Goal: Communication & Community: Answer question/provide support

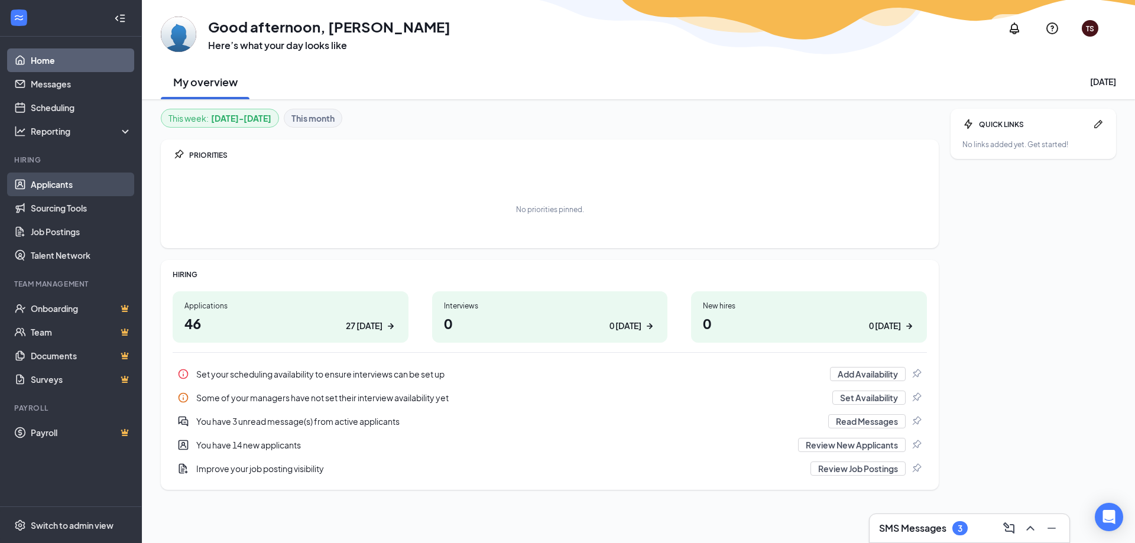
click at [54, 189] on link "Applicants" at bounding box center [81, 185] width 101 height 24
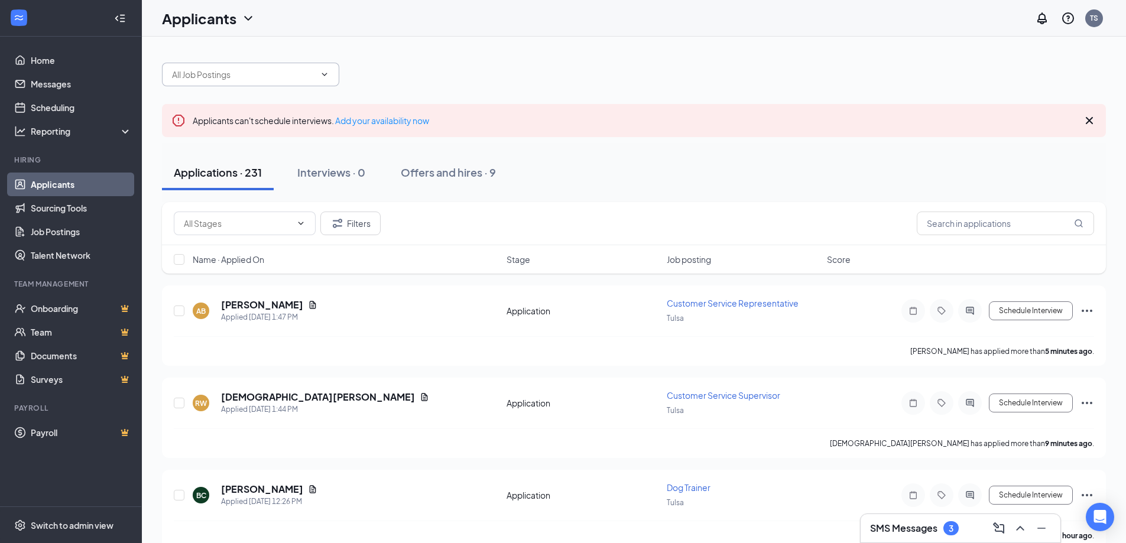
click at [249, 77] on input "text" at bounding box center [243, 74] width 143 height 13
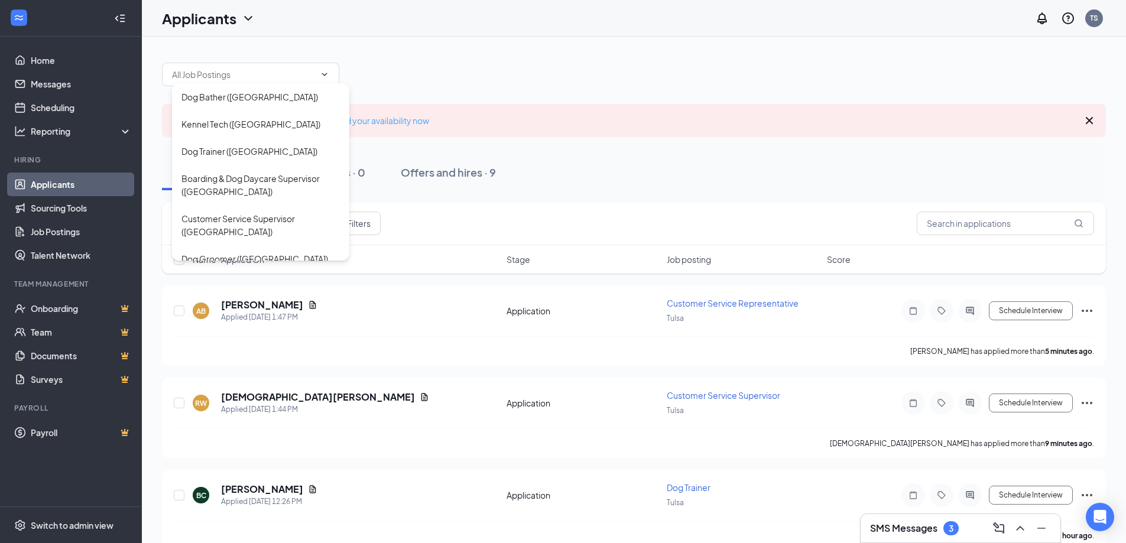
drag, startPoint x: 527, startPoint y: 61, endPoint x: 348, endPoint y: 125, distance: 189.9
click at [525, 64] on div "Dog Bather (Tulsa) Kennel Tech (Tulsa) Dog Trainer (Tulsa) Boarding & Dog Dayca…" at bounding box center [634, 68] width 944 height 35
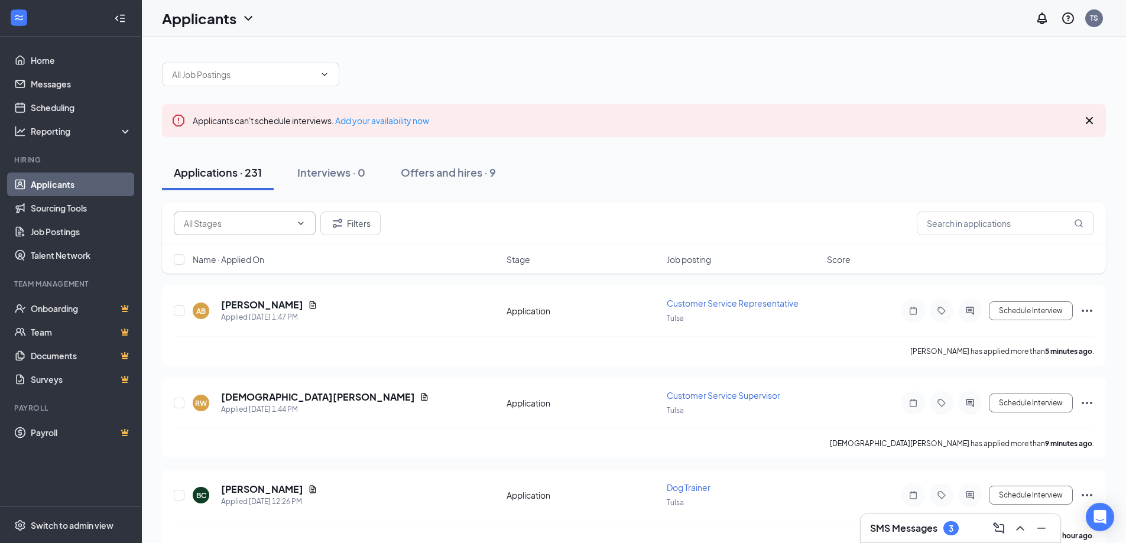
click at [257, 219] on input "text" at bounding box center [238, 223] width 108 height 13
click at [73, 82] on link "Messages" at bounding box center [81, 84] width 101 height 24
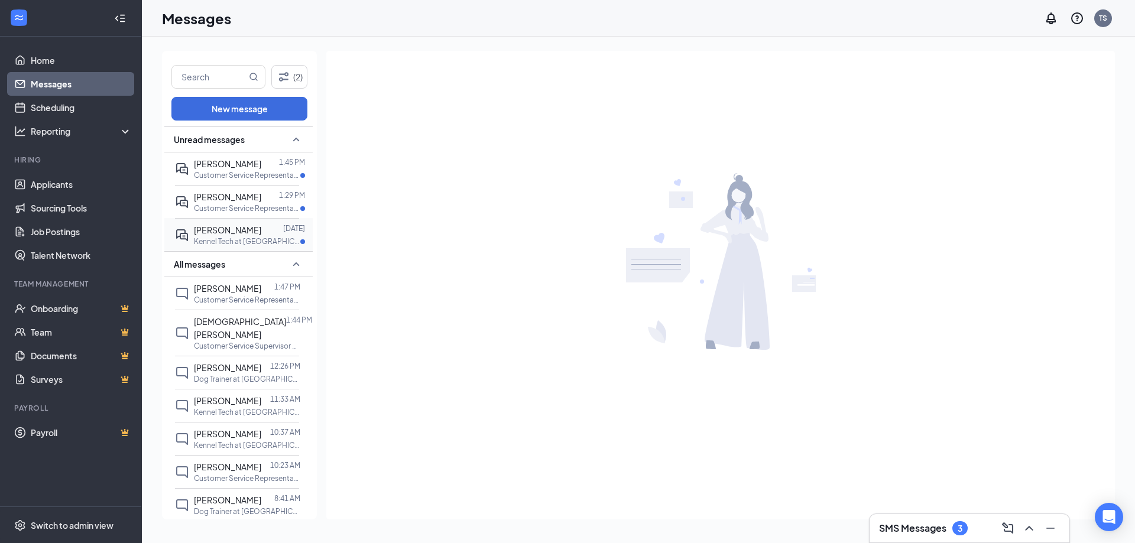
click at [261, 237] on div at bounding box center [272, 230] width 22 height 13
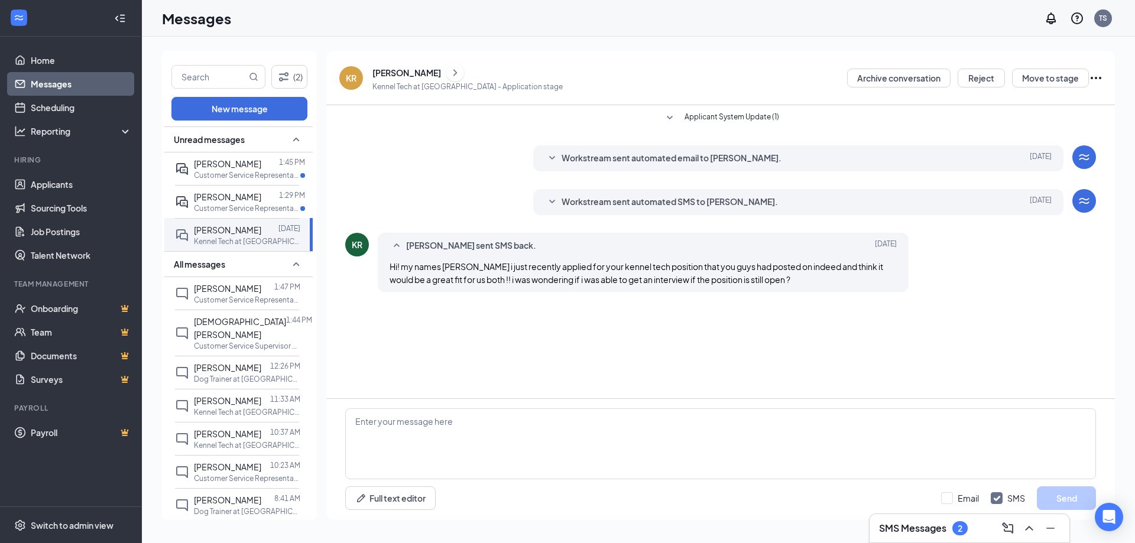
click at [398, 72] on div "[PERSON_NAME]" at bounding box center [407, 73] width 69 height 12
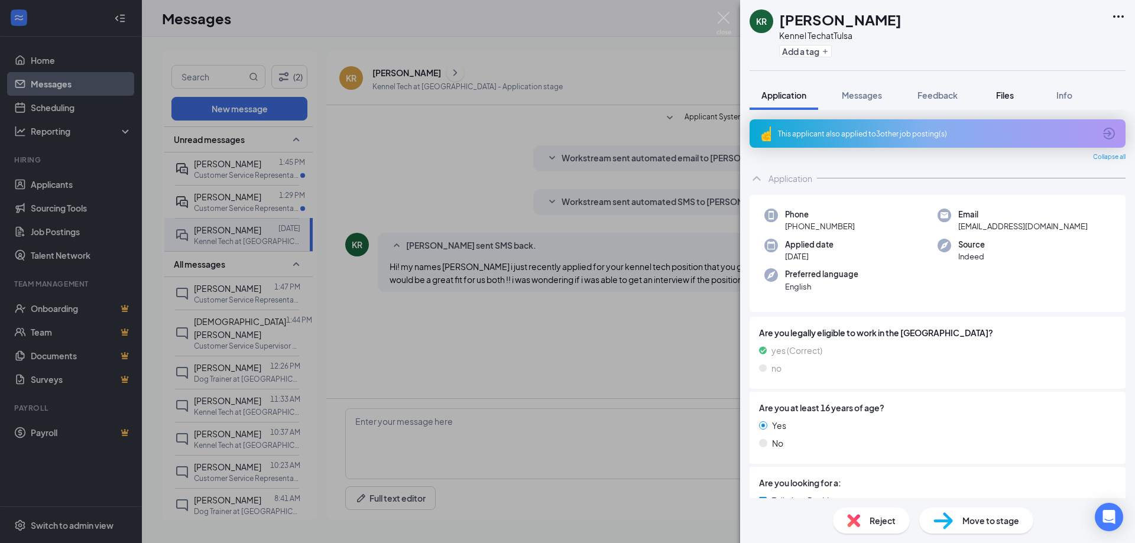
click at [1005, 98] on span "Files" at bounding box center [1005, 95] width 18 height 11
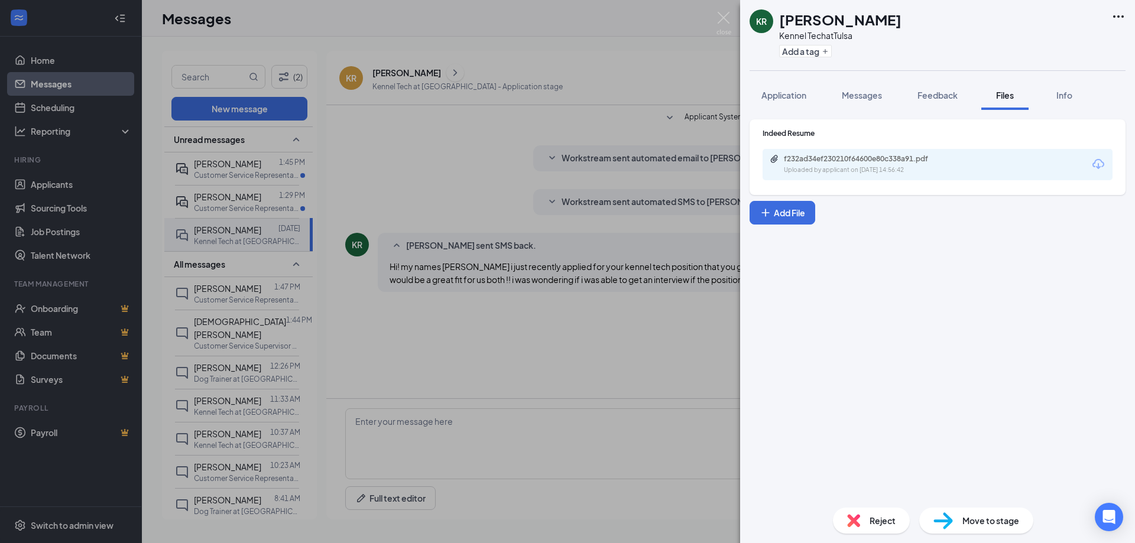
click at [899, 173] on div "Uploaded by applicant on [DATE] 14:56:42" at bounding box center [872, 170] width 177 height 9
click at [729, 19] on img at bounding box center [724, 23] width 15 height 23
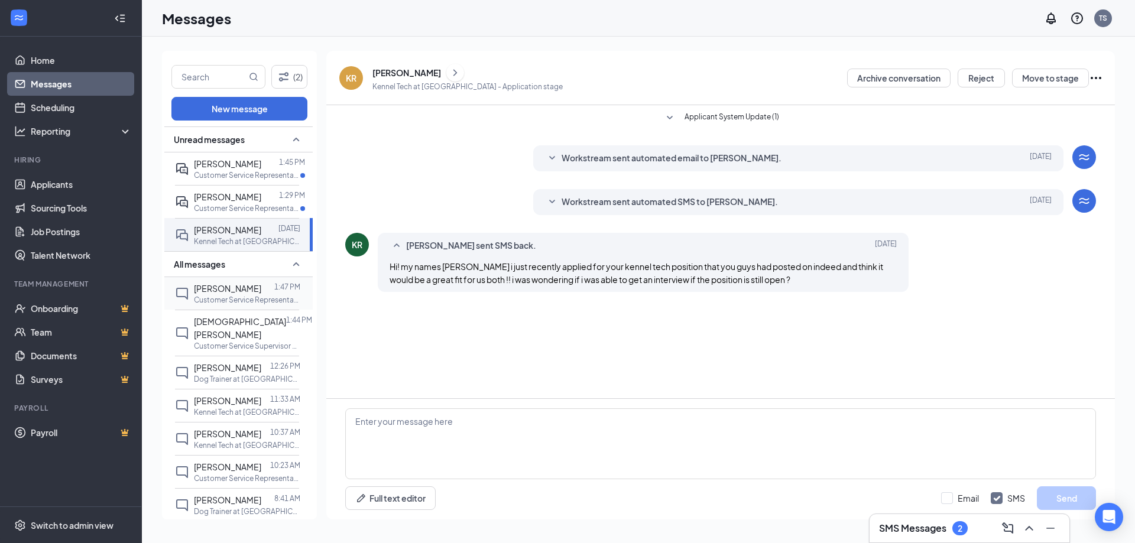
click at [227, 305] on p "Customer Service Representative at [GEOGRAPHIC_DATA]" at bounding box center [247, 300] width 106 height 10
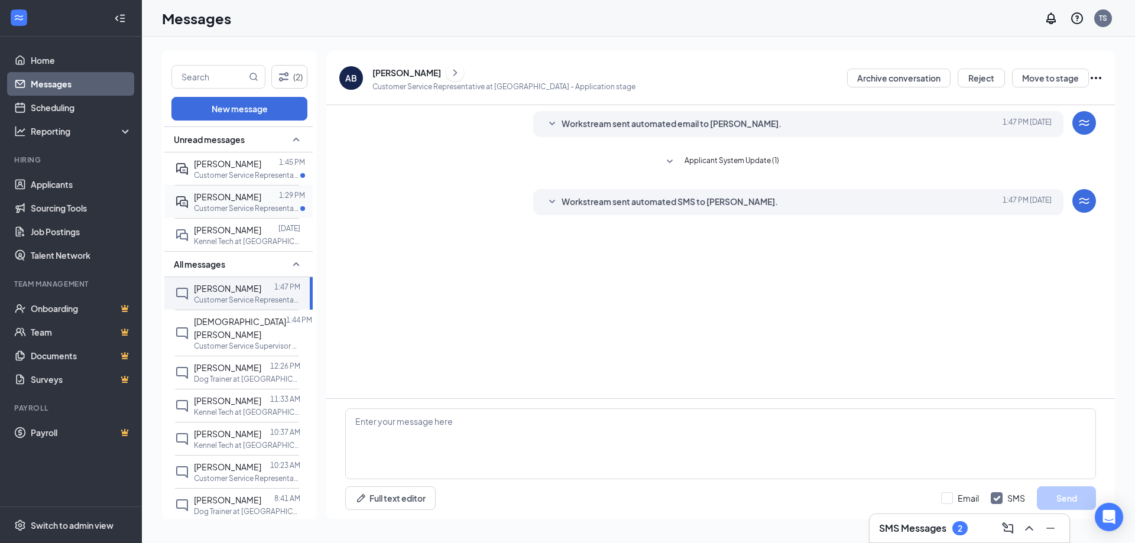
click at [237, 203] on div "[PERSON_NAME]" at bounding box center [227, 196] width 67 height 13
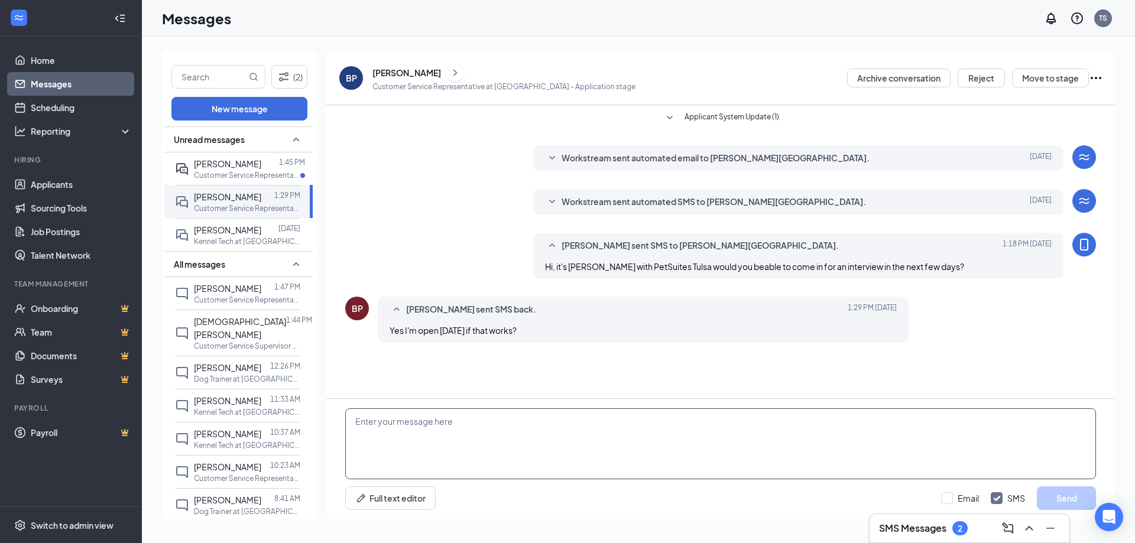
click at [694, 442] on textarea at bounding box center [720, 444] width 751 height 71
click at [394, 419] on textarea "I have 8:30 available or 2:30pm/ 3pm available" at bounding box center [720, 444] width 751 height 71
click at [595, 419] on textarea "I have 8:30am available or 2:30pm/ 3pm available" at bounding box center [720, 444] width 751 height 71
click at [591, 420] on textarea "I have 8:30am available or 2:30pm/ 3pm available do any of trhose work for you?" at bounding box center [720, 444] width 751 height 71
type textarea "I have 8:30am available or 2:30pm/ 3pm available do any of those work for you?"
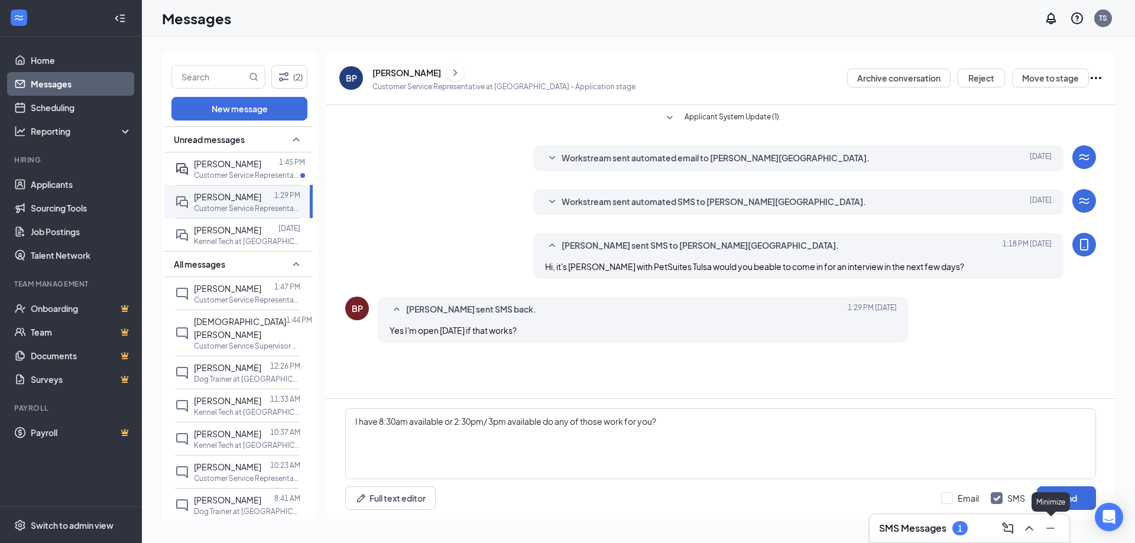
click at [1063, 496] on div "Minimize" at bounding box center [1051, 503] width 38 height 20
click at [1071, 501] on button "Send" at bounding box center [1066, 499] width 59 height 24
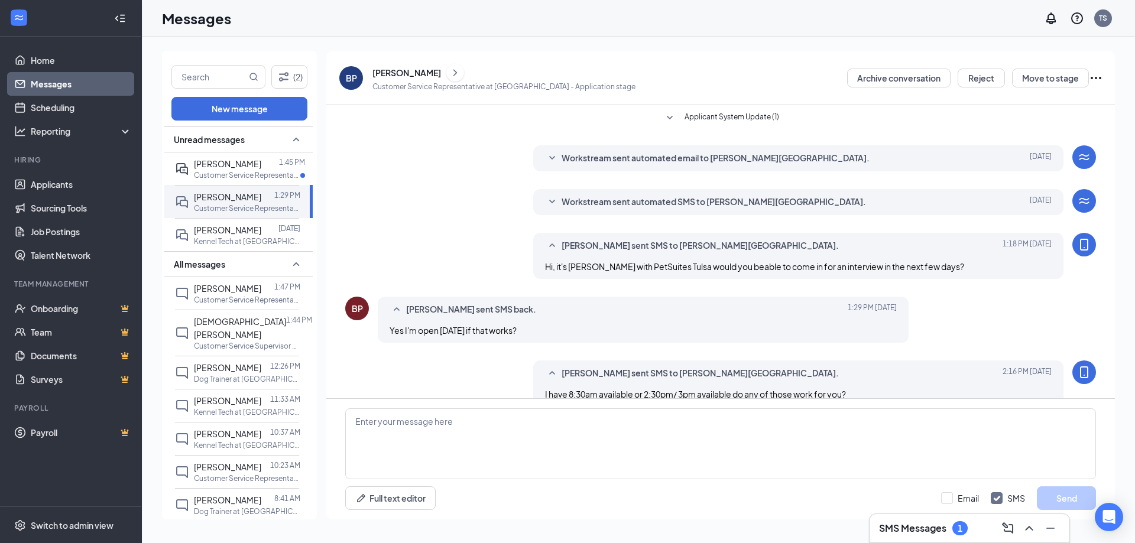
scroll to position [20, 0]
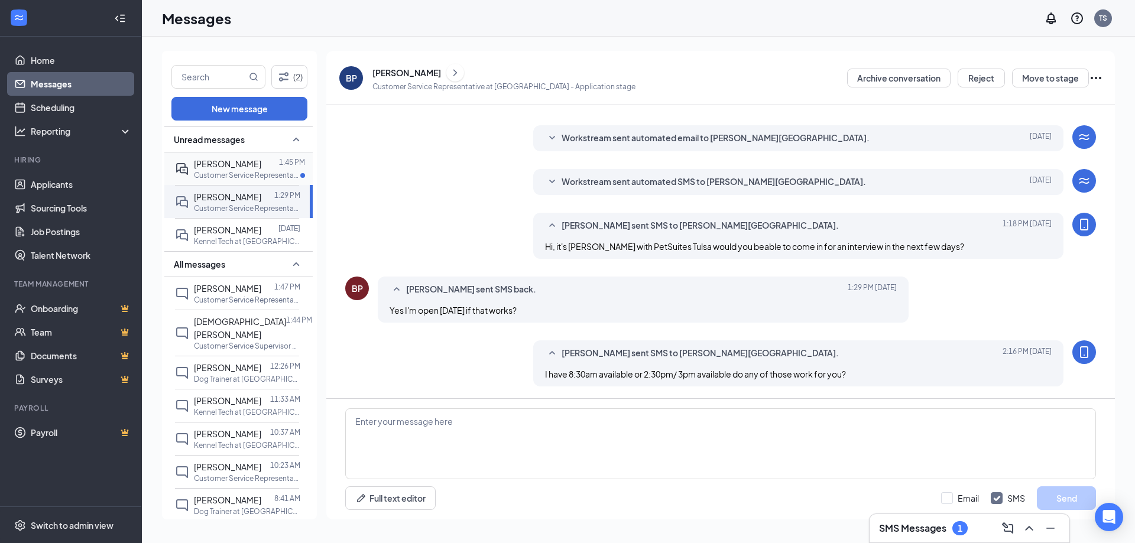
click at [229, 156] on div "[PERSON_NAME] 1:45 PM Customer Service Representative at [GEOGRAPHIC_DATA]" at bounding box center [237, 169] width 124 height 33
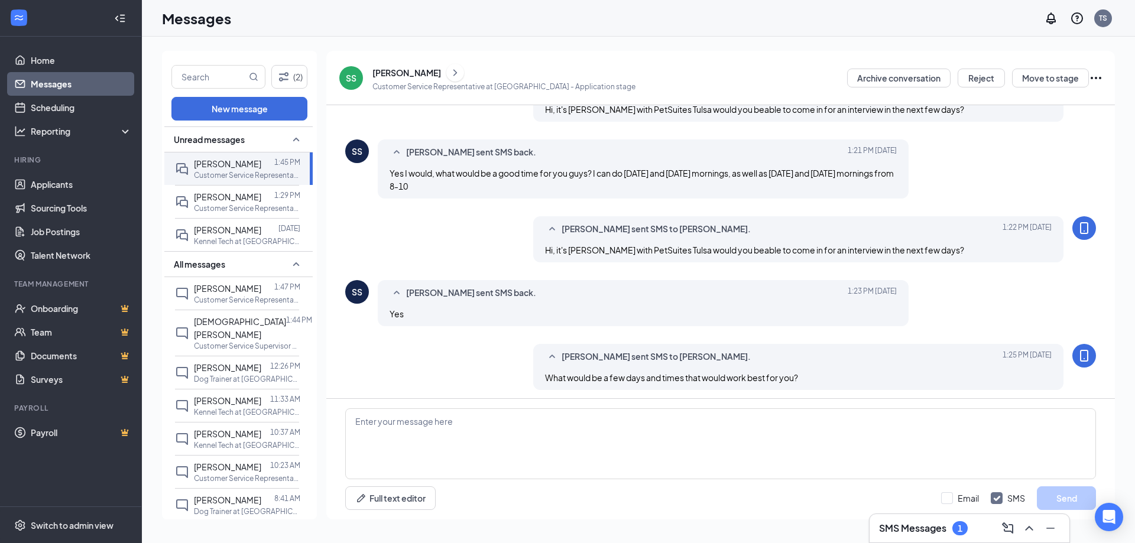
scroll to position [225, 0]
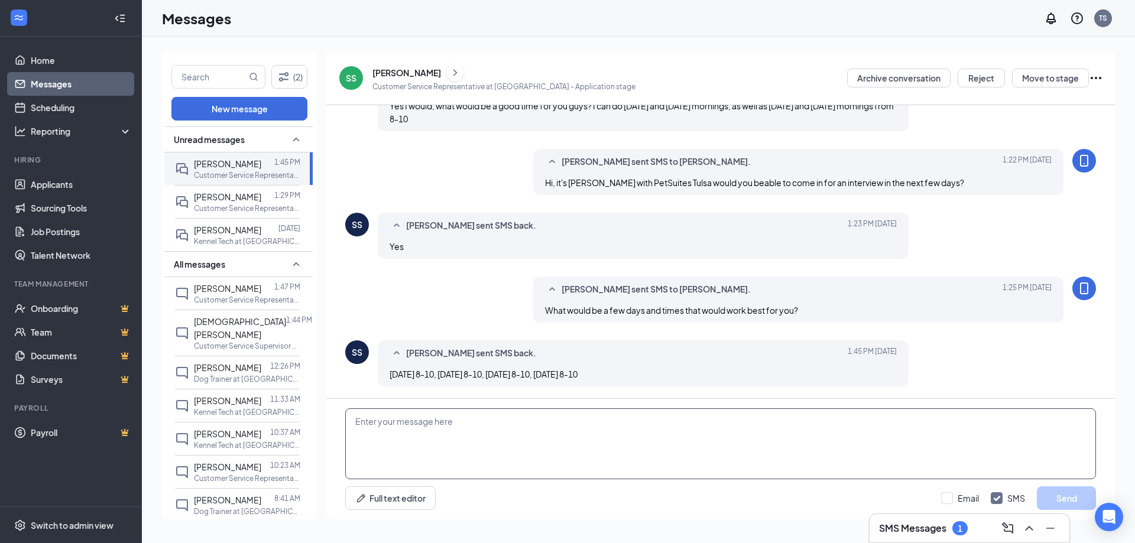
click at [606, 439] on textarea at bounding box center [720, 444] width 751 height 71
type textarea "Lets do 9am [DATE] if that will work for you?"
click at [1084, 496] on button "Send" at bounding box center [1066, 499] width 59 height 24
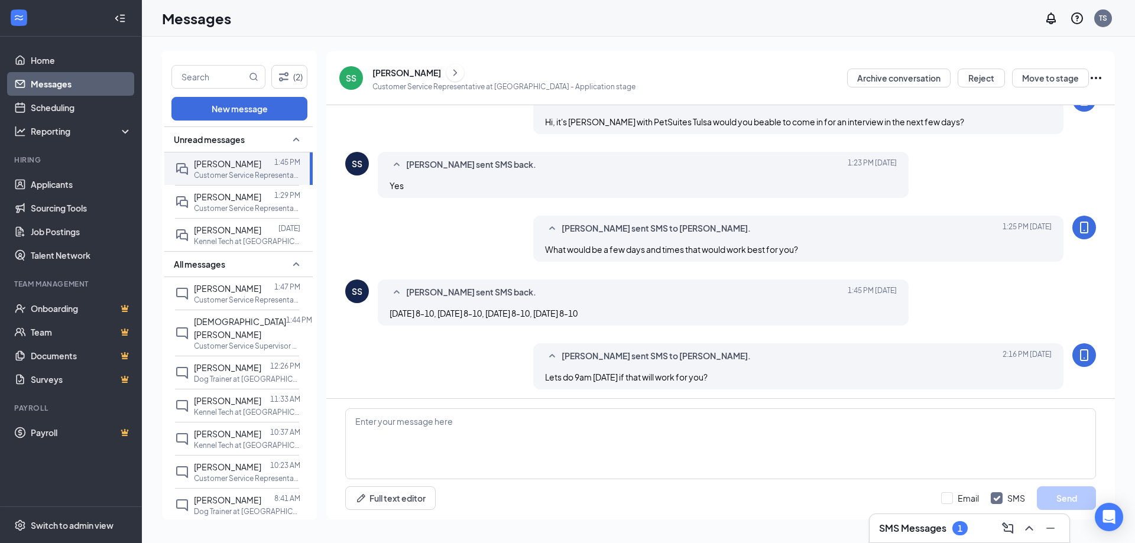
scroll to position [289, 0]
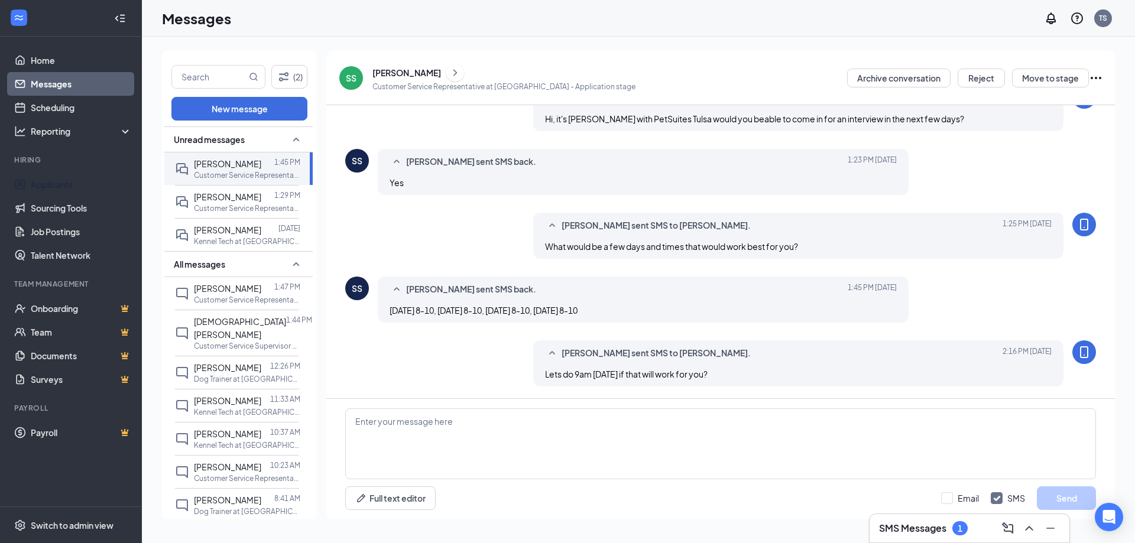
drag, startPoint x: 57, startPoint y: 185, endPoint x: 970, endPoint y: 36, distance: 925.1
click at [57, 184] on link "Applicants" at bounding box center [81, 185] width 101 height 24
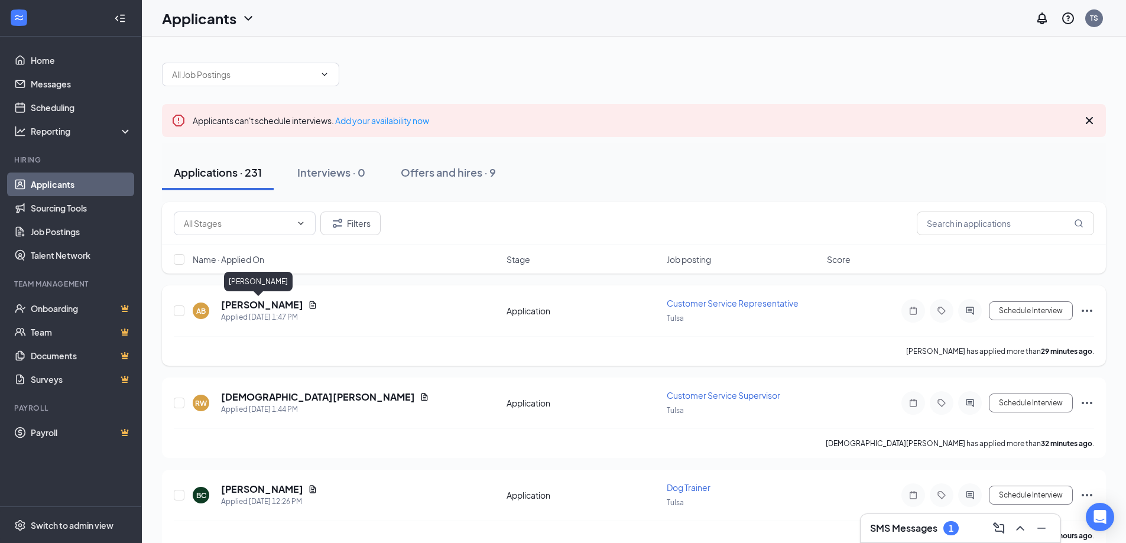
click at [263, 300] on h5 "[PERSON_NAME]" at bounding box center [262, 305] width 82 height 13
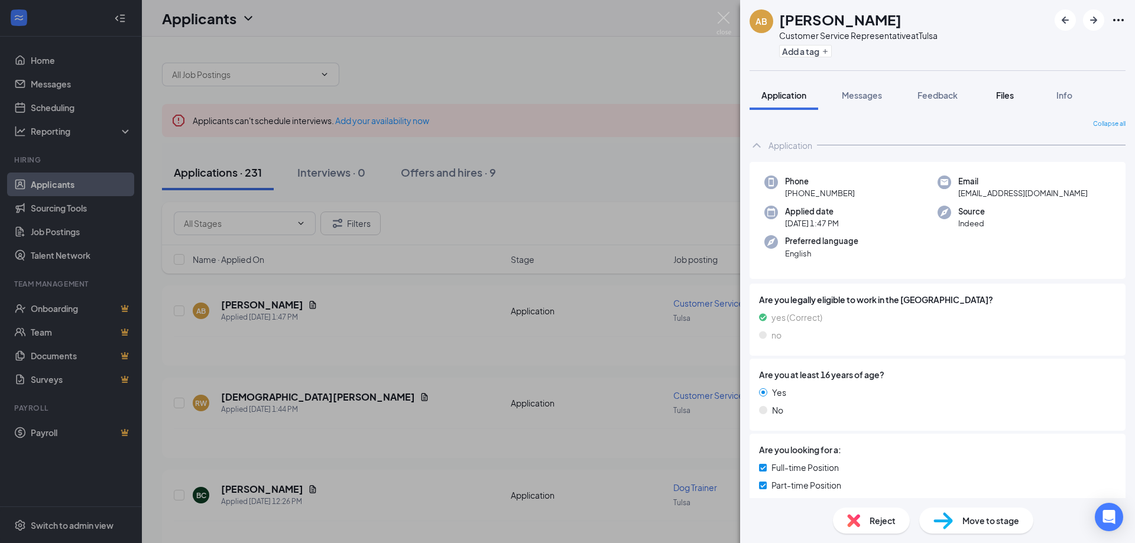
click at [1021, 93] on button "Files" at bounding box center [1005, 95] width 47 height 30
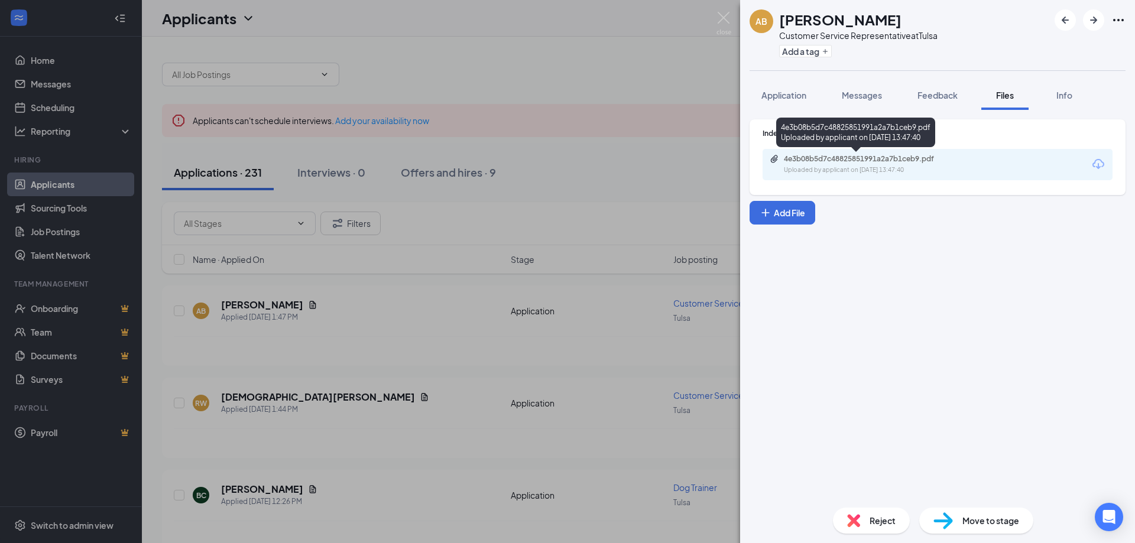
click at [899, 157] on div "4e3b08b5d7c48825851991a2a7b1ceb9.pdf" at bounding box center [867, 158] width 166 height 9
click at [727, 12] on img at bounding box center [724, 23] width 15 height 23
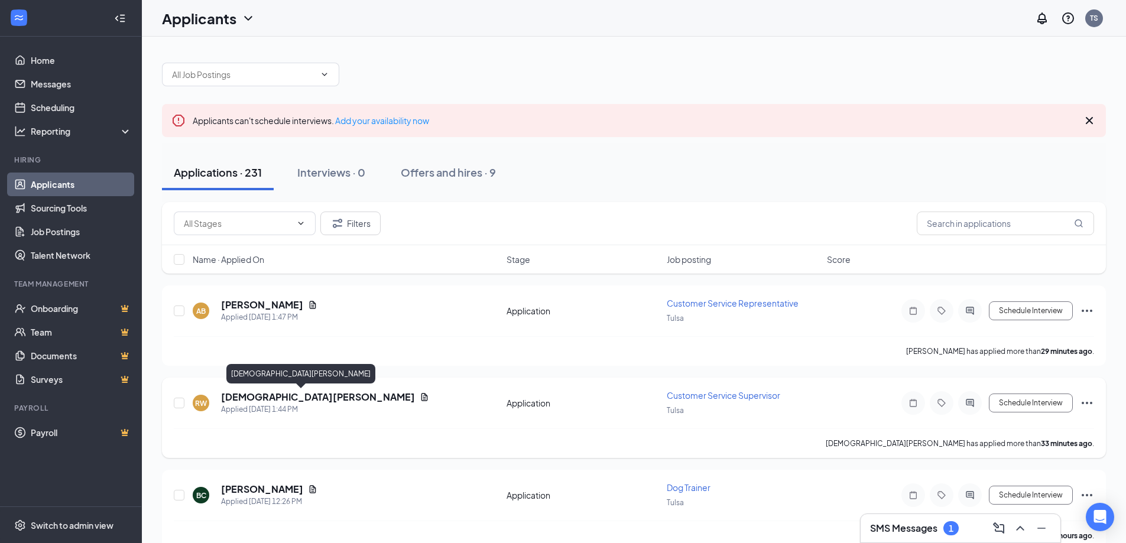
click at [249, 391] on h5 "[DEMOGRAPHIC_DATA][PERSON_NAME]" at bounding box center [318, 397] width 194 height 13
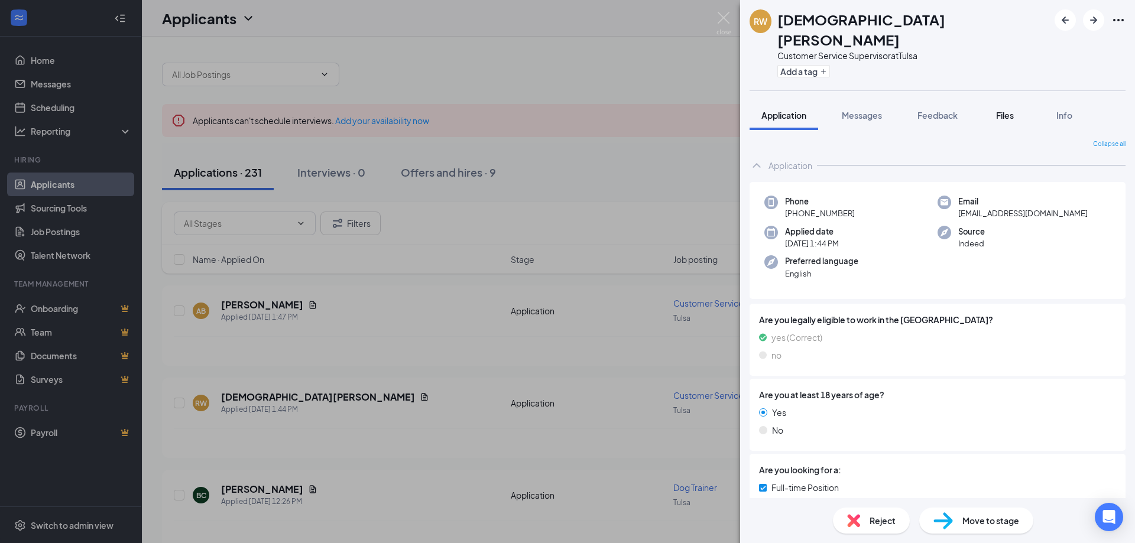
click at [1005, 110] on span "Files" at bounding box center [1005, 115] width 18 height 11
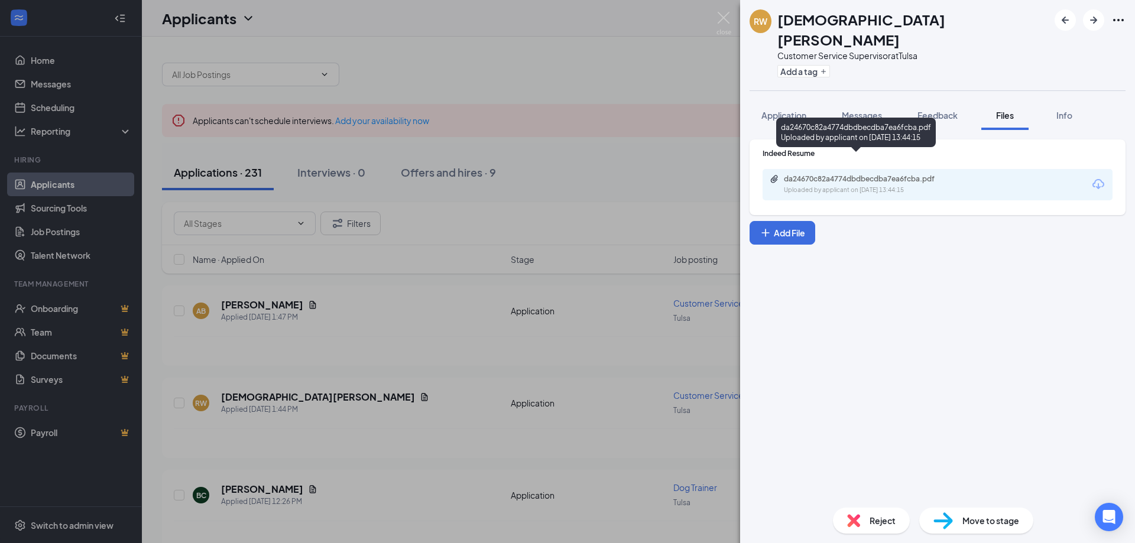
click at [914, 174] on div "da24670c82a4774dbdbecdba7ea6fcba.pdf" at bounding box center [867, 178] width 166 height 9
click at [867, 101] on button "Messages" at bounding box center [862, 116] width 64 height 30
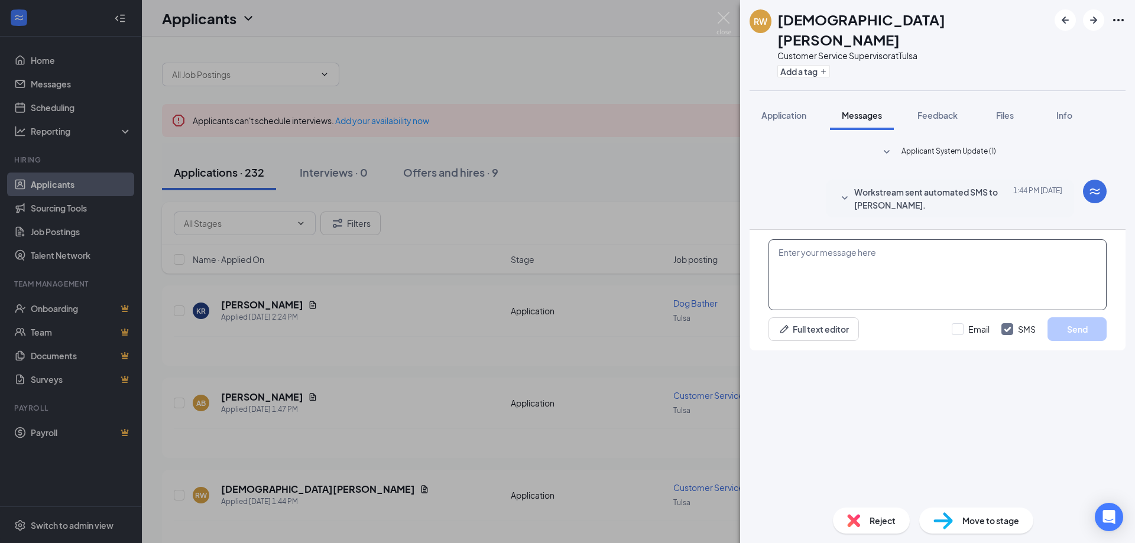
click at [869, 310] on textarea at bounding box center [938, 274] width 338 height 71
type textarea "Hey its Tela the Resort Manager here at PetSuites. I was going to see if you ca…"
click at [1077, 341] on button "Send" at bounding box center [1077, 330] width 59 height 24
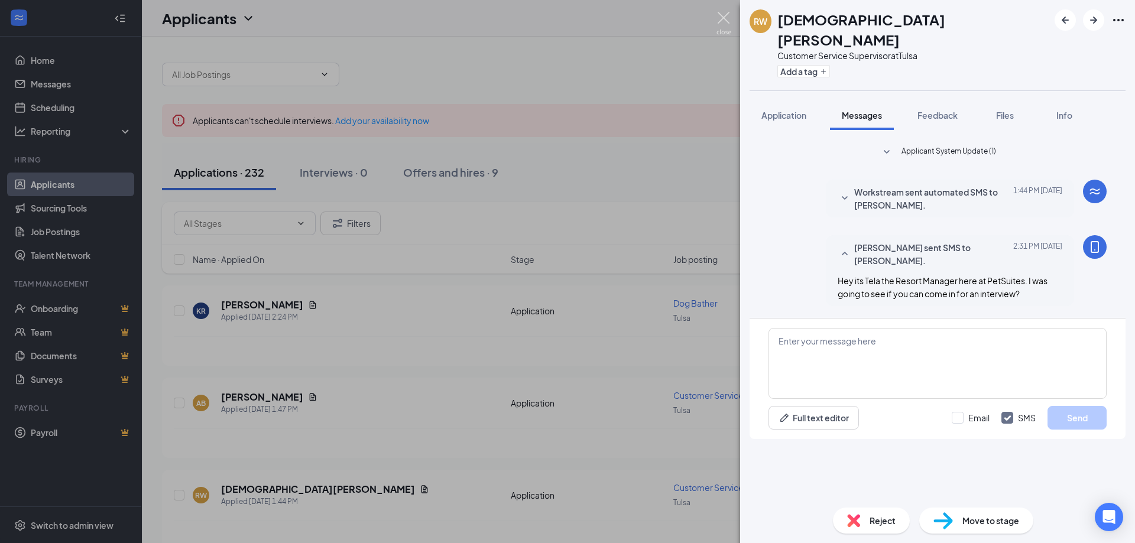
click at [722, 15] on img at bounding box center [724, 23] width 15 height 23
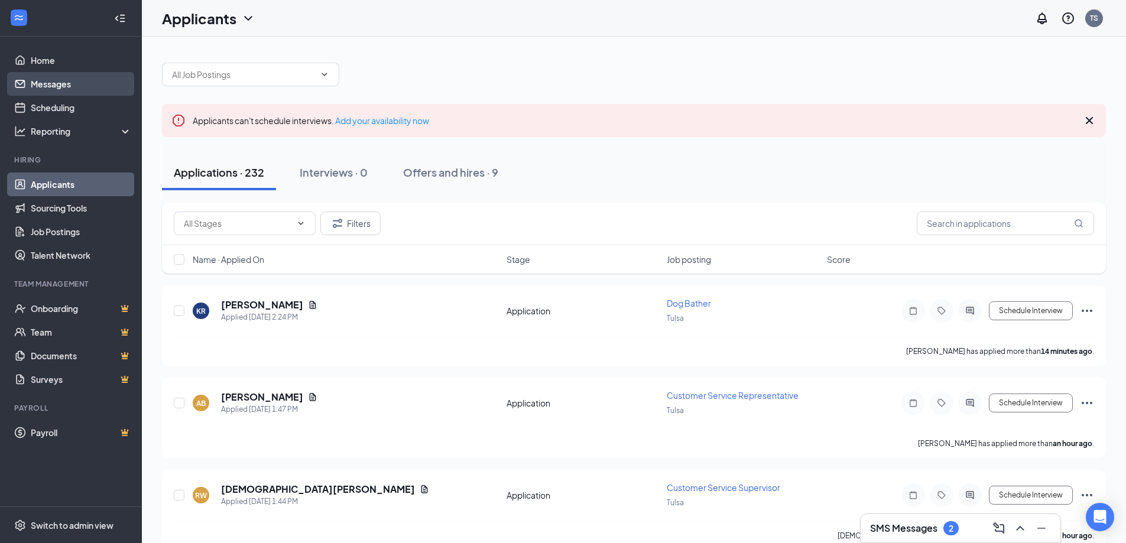
click at [56, 82] on link "Messages" at bounding box center [81, 84] width 101 height 24
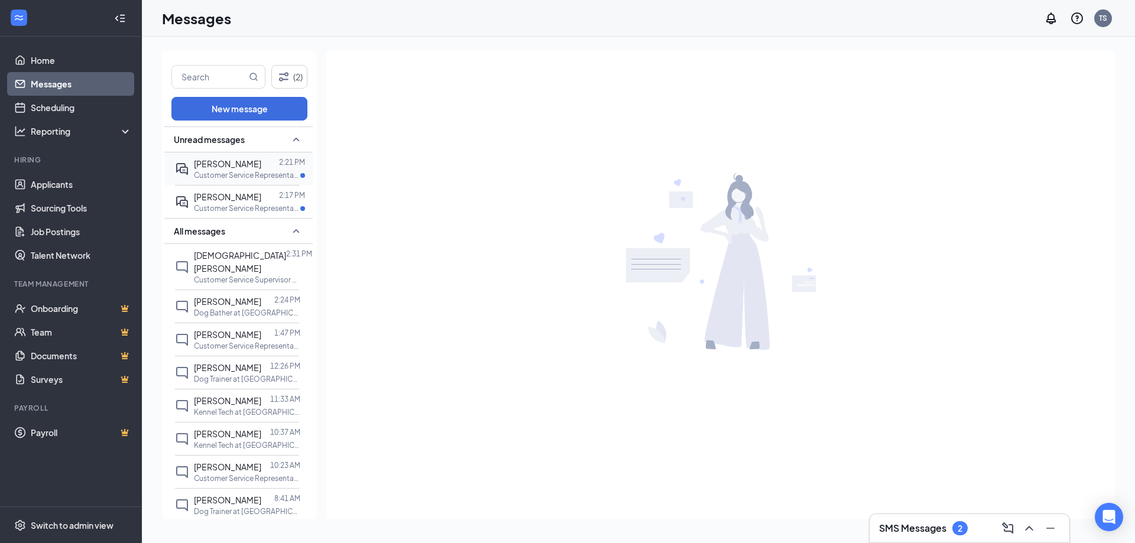
click at [231, 169] on span "[PERSON_NAME]" at bounding box center [227, 163] width 67 height 11
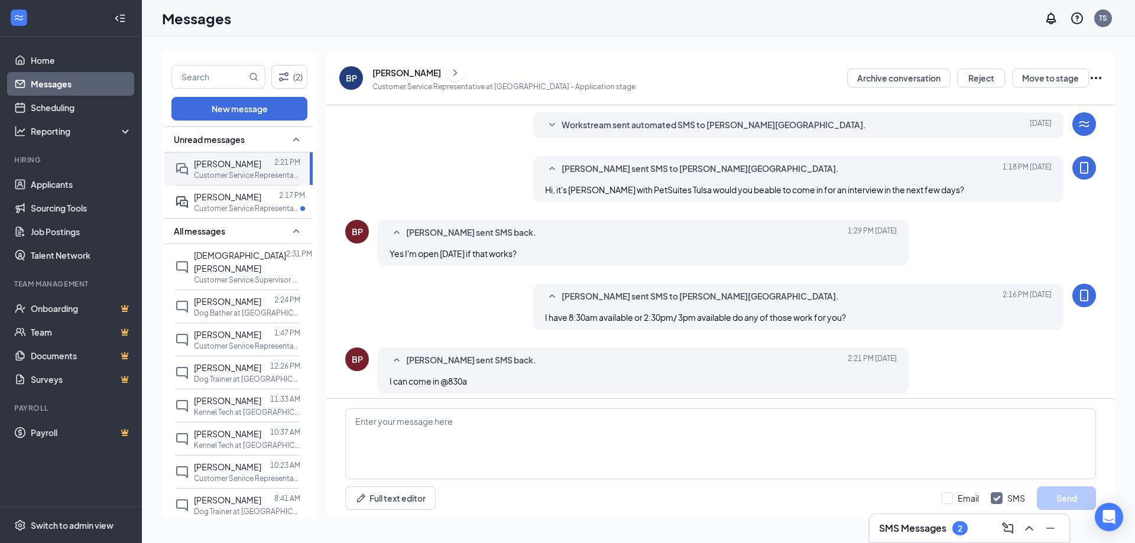
scroll to position [84, 0]
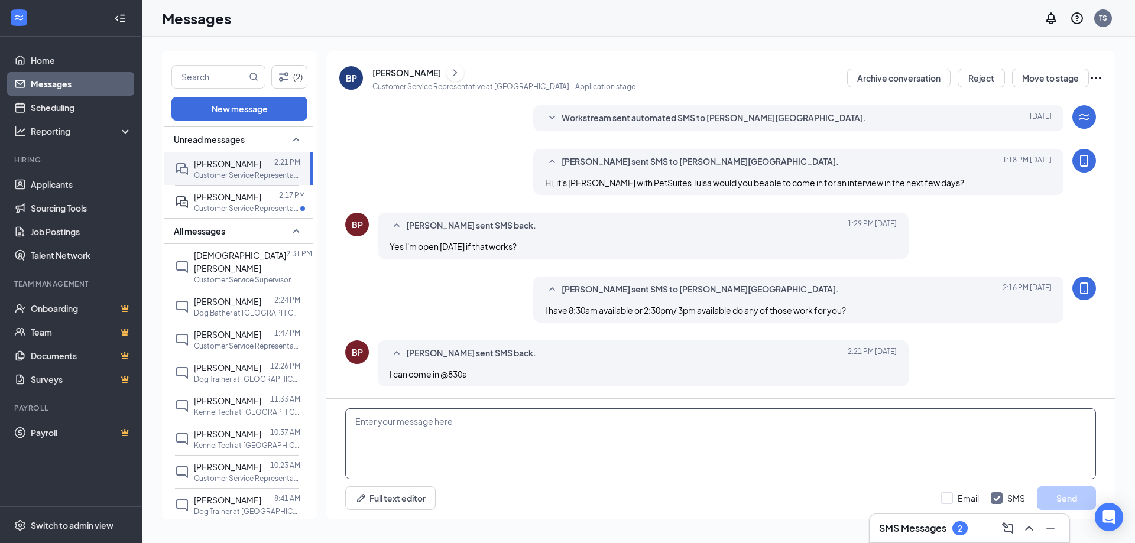
click at [673, 436] on textarea at bounding box center [720, 444] width 751 height 71
type textarea "Awesome our address is [STREET_ADDRESS], just come in and ask for Tela."
click at [1078, 496] on button "Send" at bounding box center [1066, 499] width 59 height 24
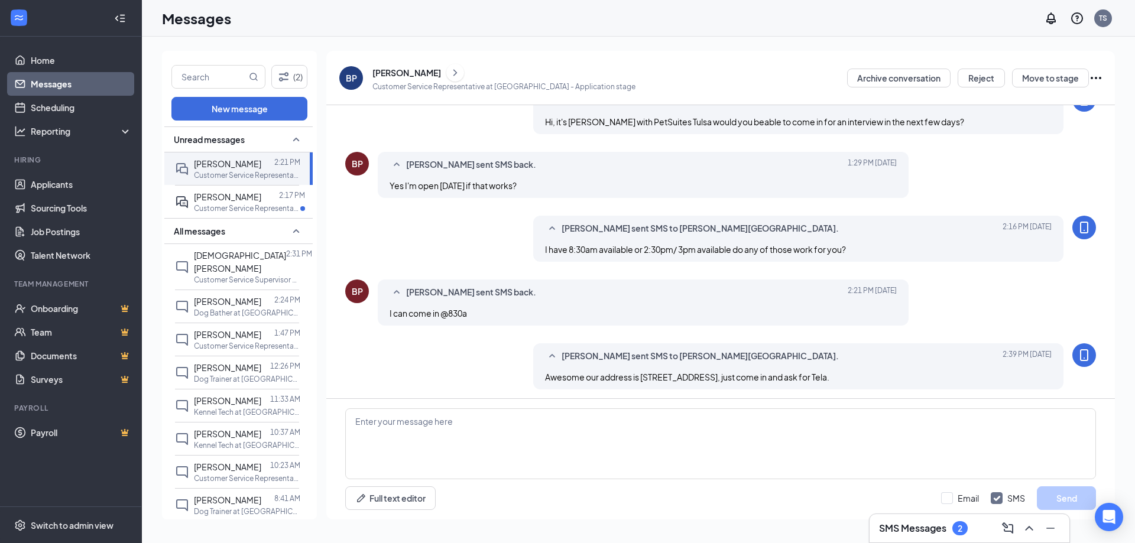
scroll to position [148, 0]
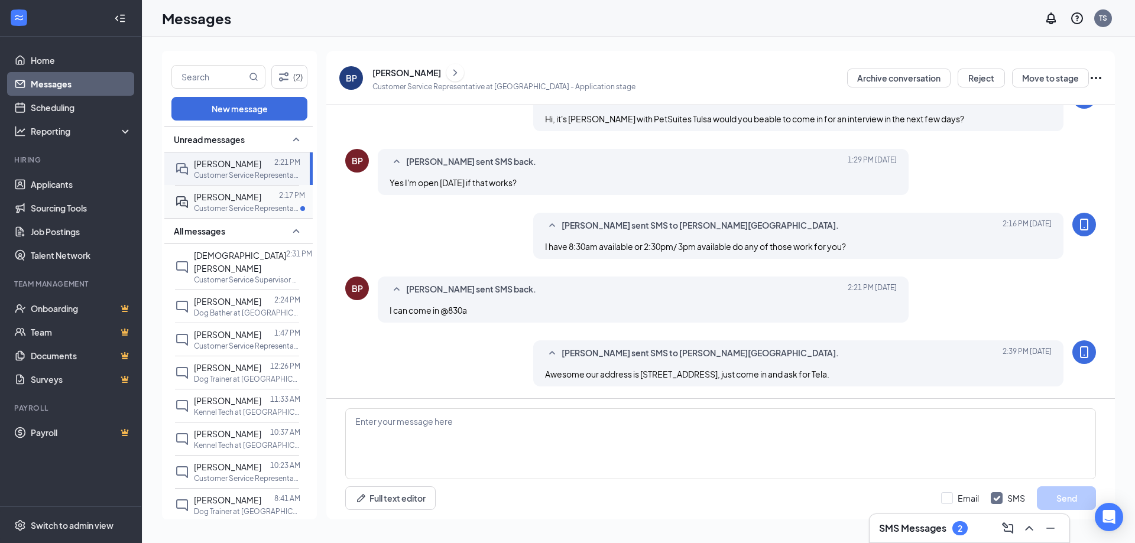
click at [261, 203] on div at bounding box center [270, 196] width 18 height 13
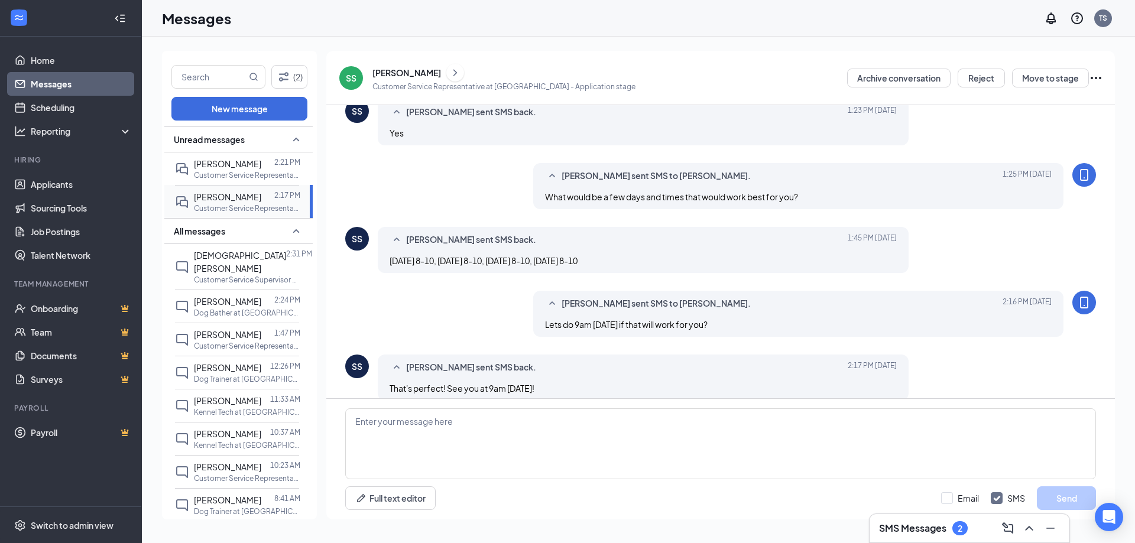
scroll to position [347, 0]
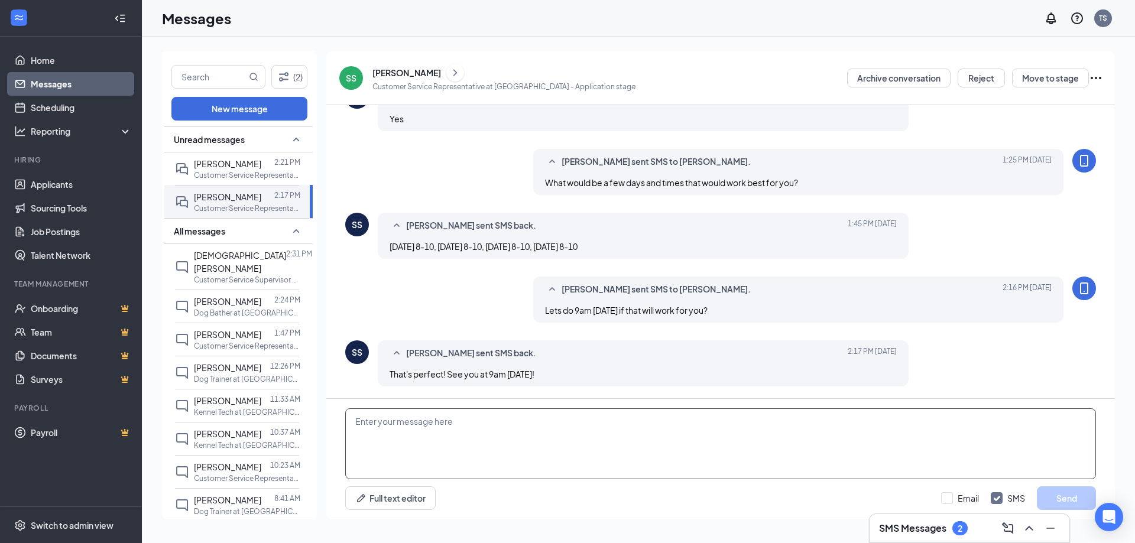
click at [480, 422] on textarea at bounding box center [720, 444] width 751 height 71
type textarea "a"
click at [580, 437] on textarea "Awesome, our" at bounding box center [720, 444] width 751 height 71
type textarea "Awesome, our address is [STREET_ADDRESS]. Just come in and ask for Tela."
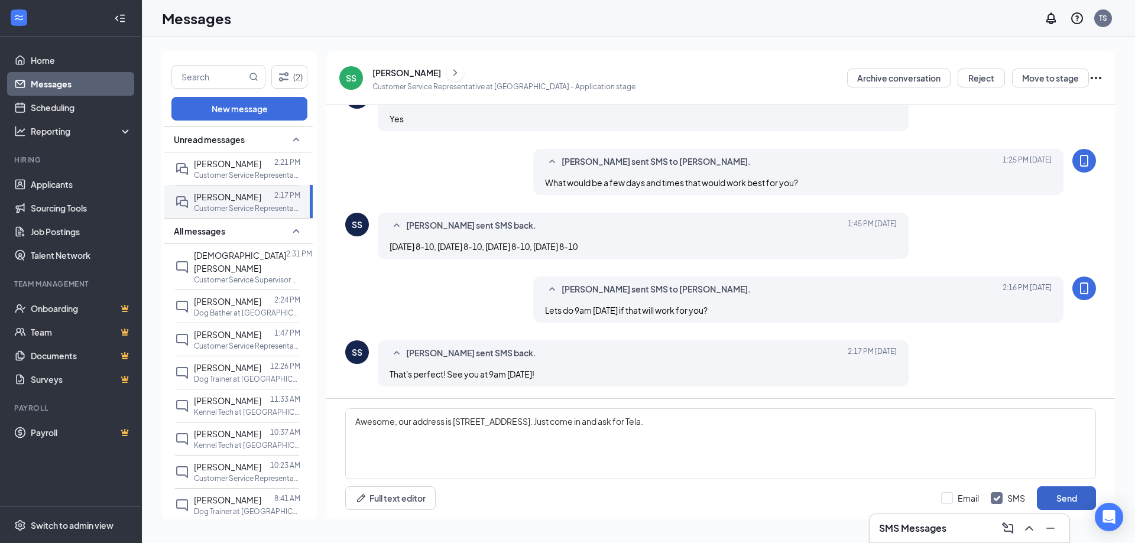
click at [1070, 498] on button "Send" at bounding box center [1066, 499] width 59 height 24
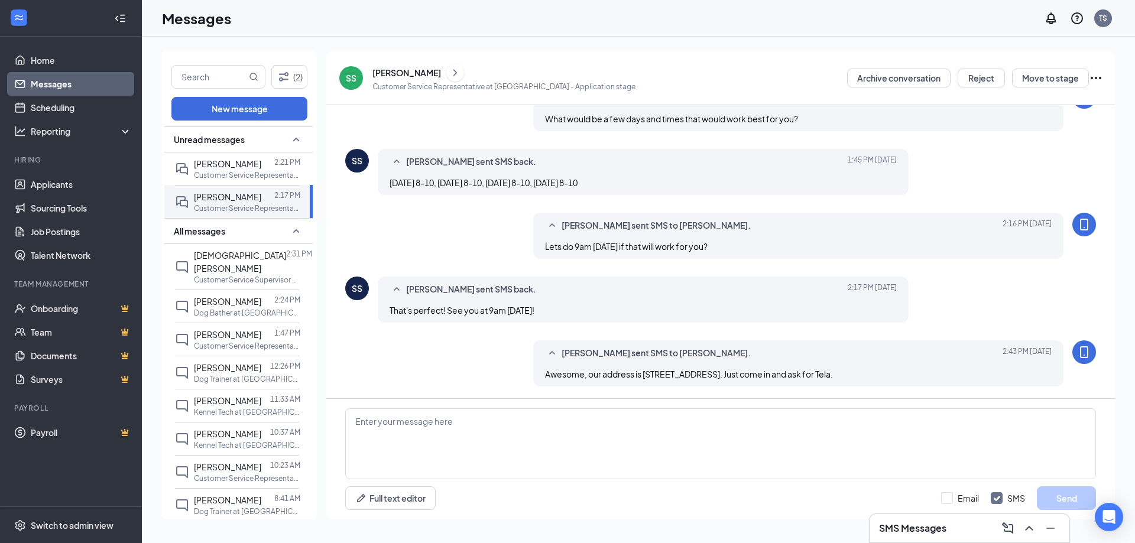
scroll to position [410, 0]
click at [286, 275] on div at bounding box center [286, 262] width 0 height 26
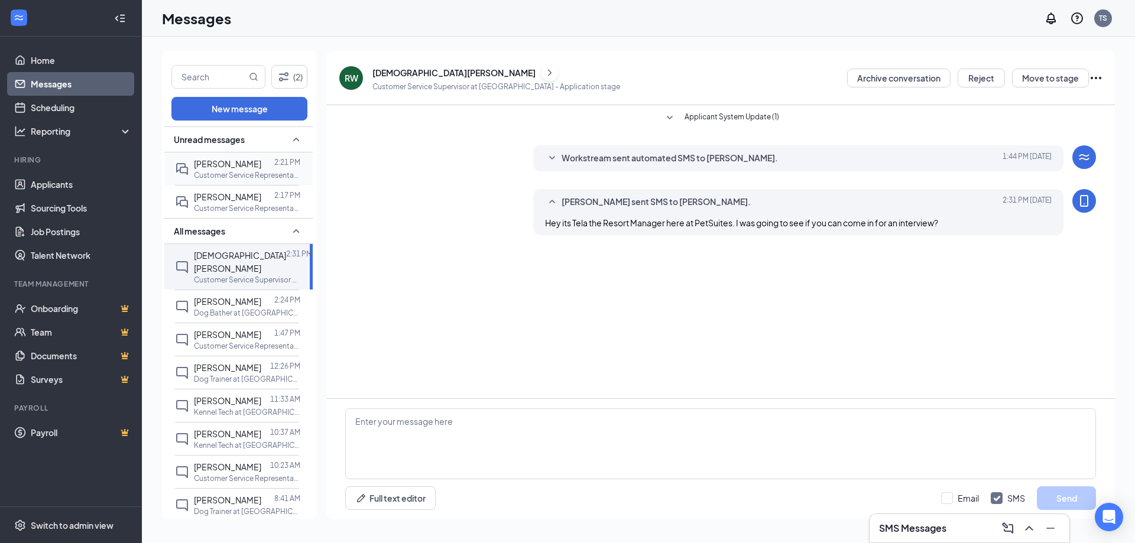
click at [240, 169] on span "[PERSON_NAME]" at bounding box center [227, 163] width 67 height 11
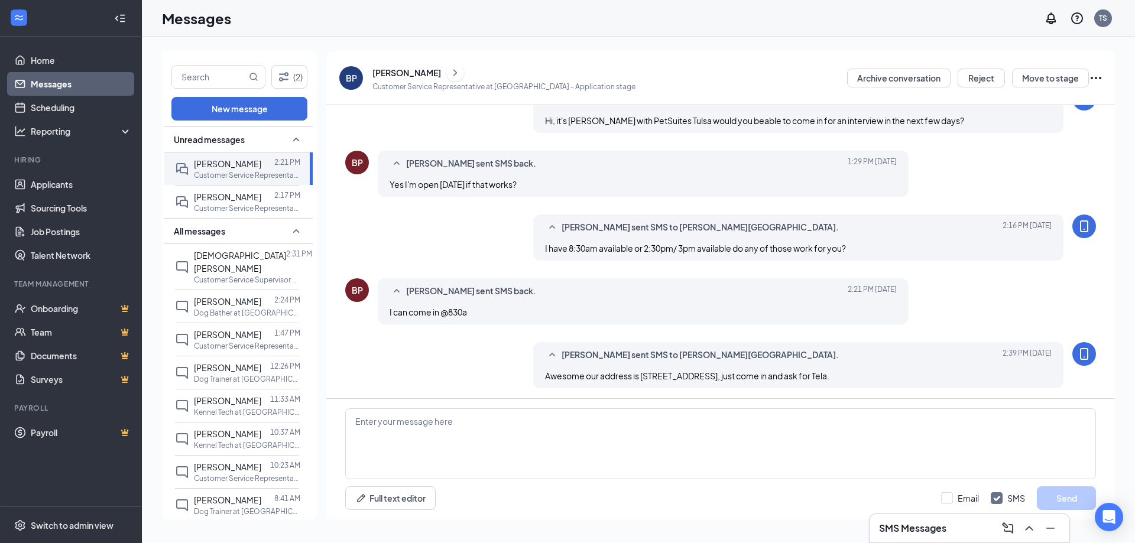
scroll to position [148, 0]
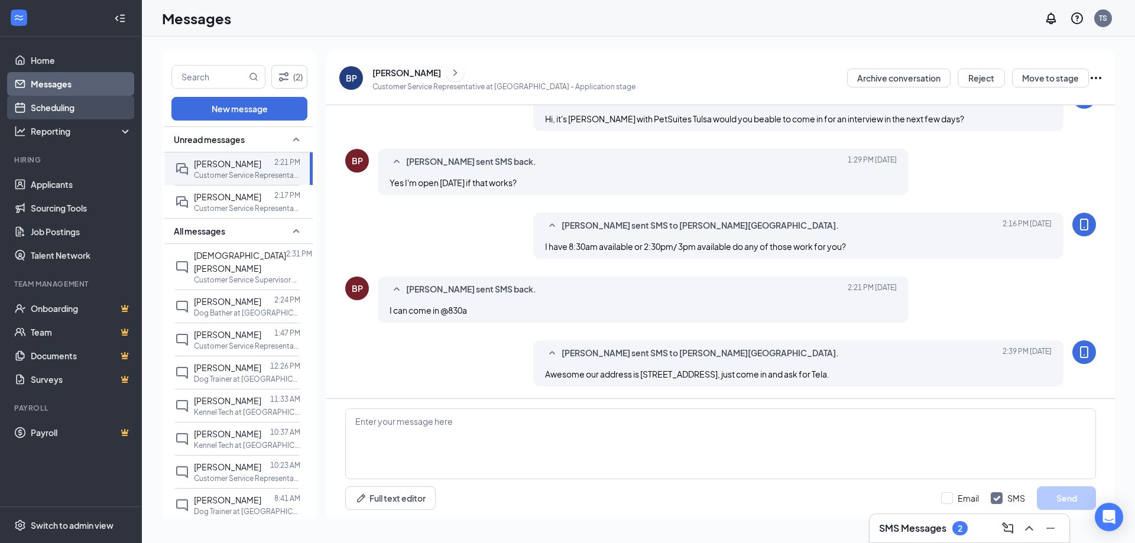
click at [57, 99] on link "Scheduling" at bounding box center [81, 108] width 101 height 24
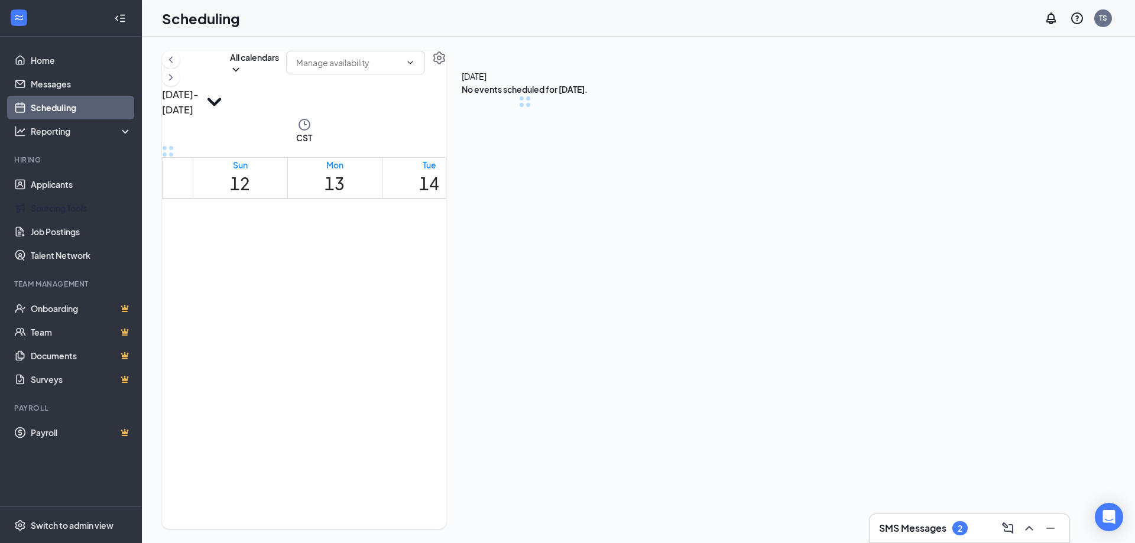
scroll to position [581, 0]
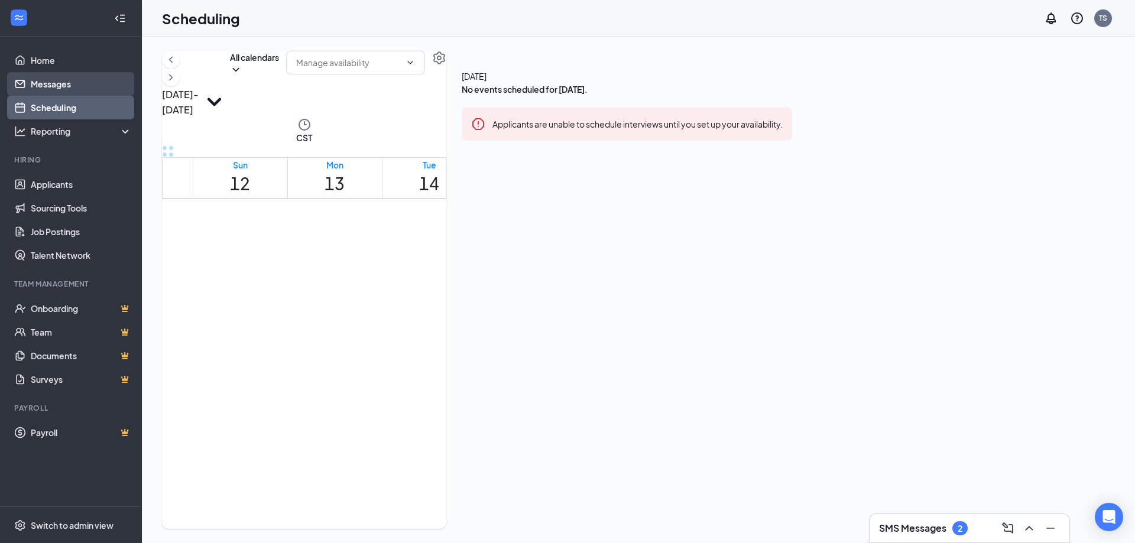
click at [63, 77] on link "Messages" at bounding box center [81, 84] width 101 height 24
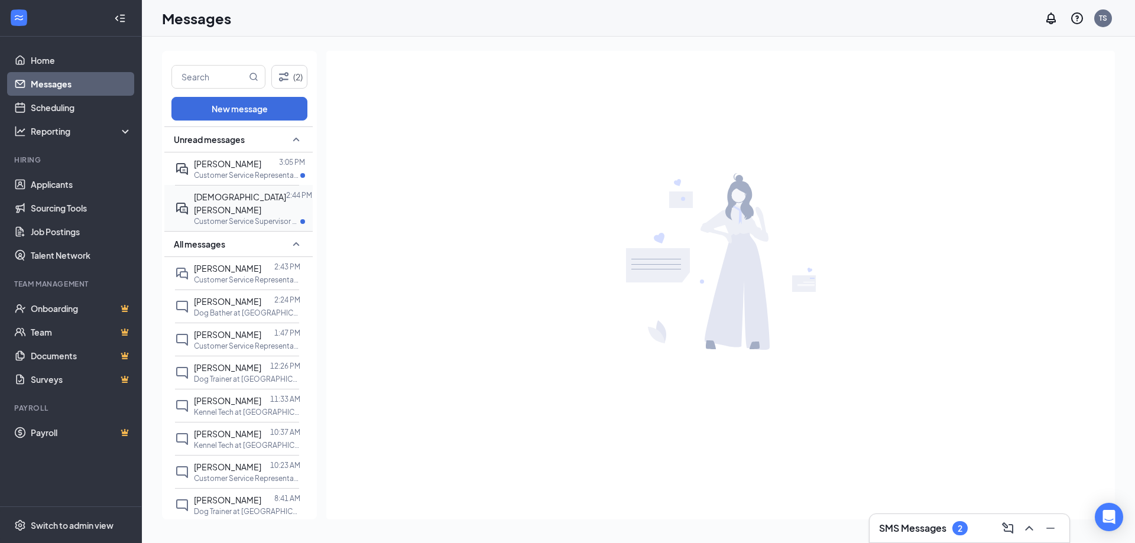
click at [254, 220] on p "Customer Service Supervisor at [GEOGRAPHIC_DATA]" at bounding box center [247, 221] width 106 height 10
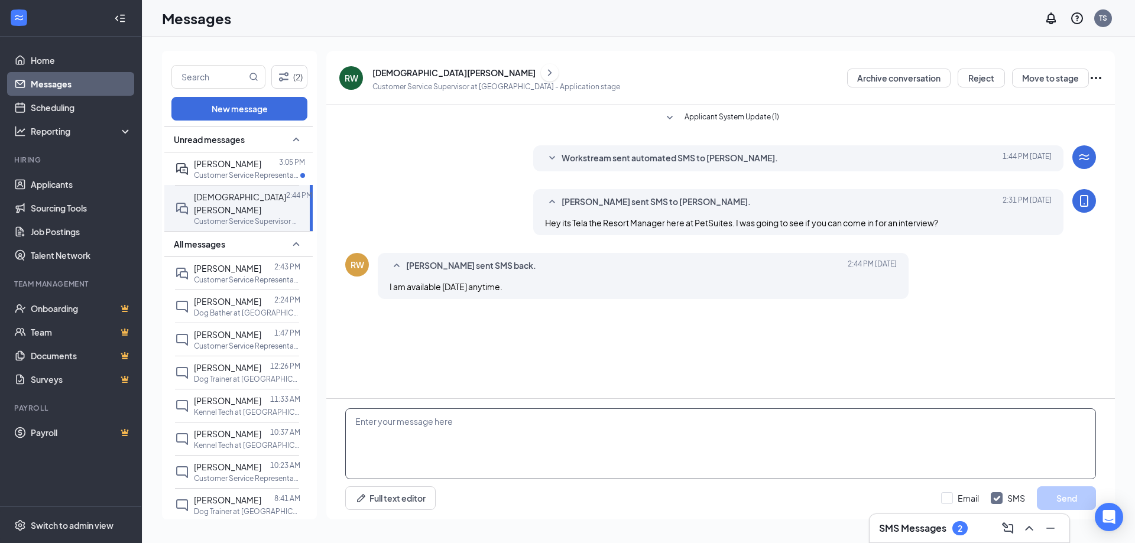
click at [660, 458] on textarea at bounding box center [720, 444] width 751 height 71
type textarea "Okay lets have you come in at 10am if that will work for you?"
click at [1071, 493] on button "Send" at bounding box center [1066, 499] width 59 height 24
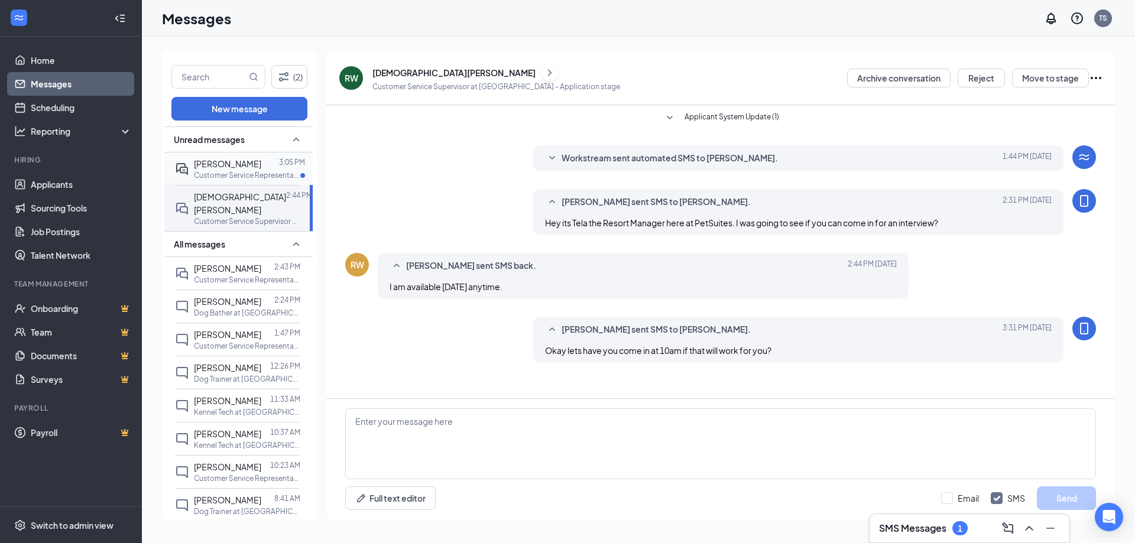
click at [241, 166] on span "[PERSON_NAME]" at bounding box center [227, 163] width 67 height 11
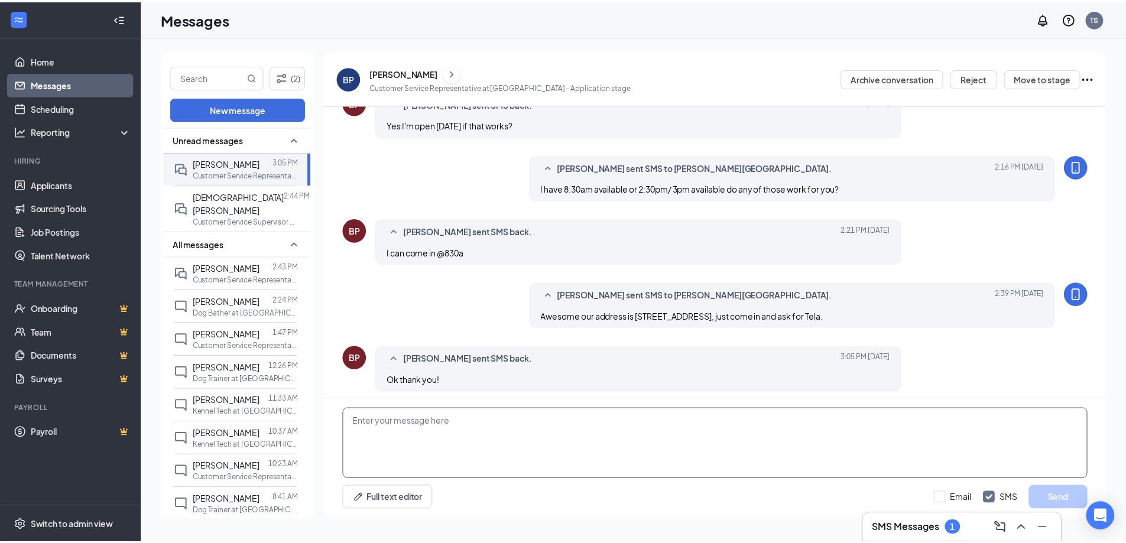
scroll to position [212, 0]
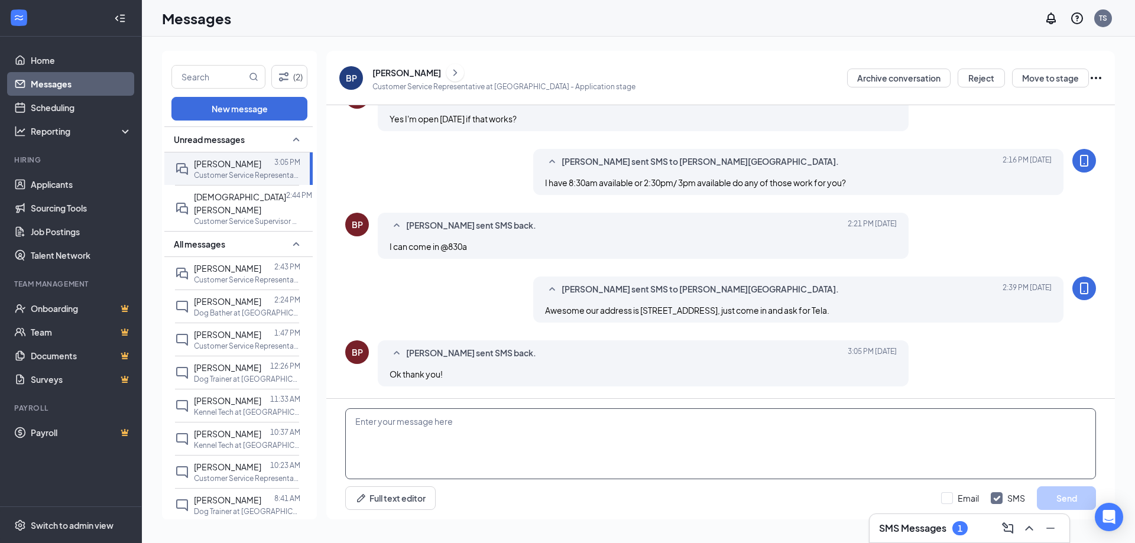
click at [615, 439] on textarea at bounding box center [720, 444] width 751 height 71
click at [50, 189] on link "Applicants" at bounding box center [81, 185] width 101 height 24
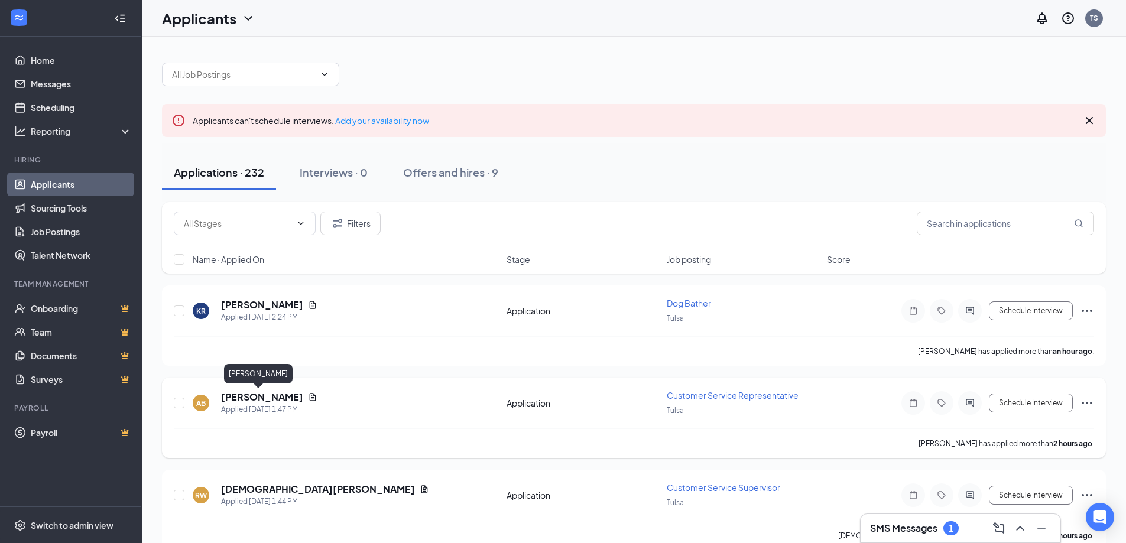
click at [251, 392] on h5 "[PERSON_NAME]" at bounding box center [262, 397] width 82 height 13
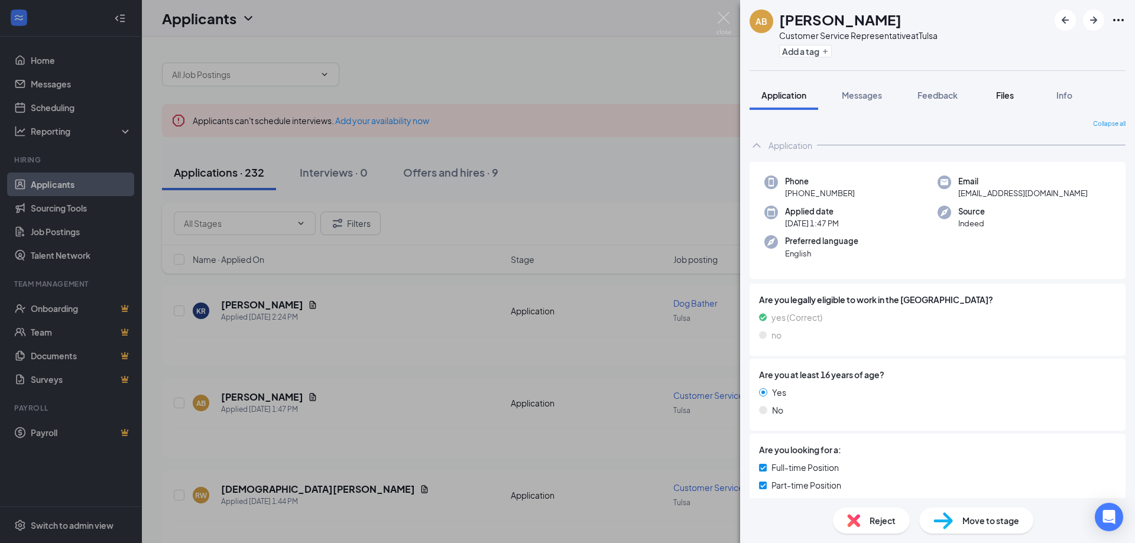
click at [1014, 87] on button "Files" at bounding box center [1005, 95] width 47 height 30
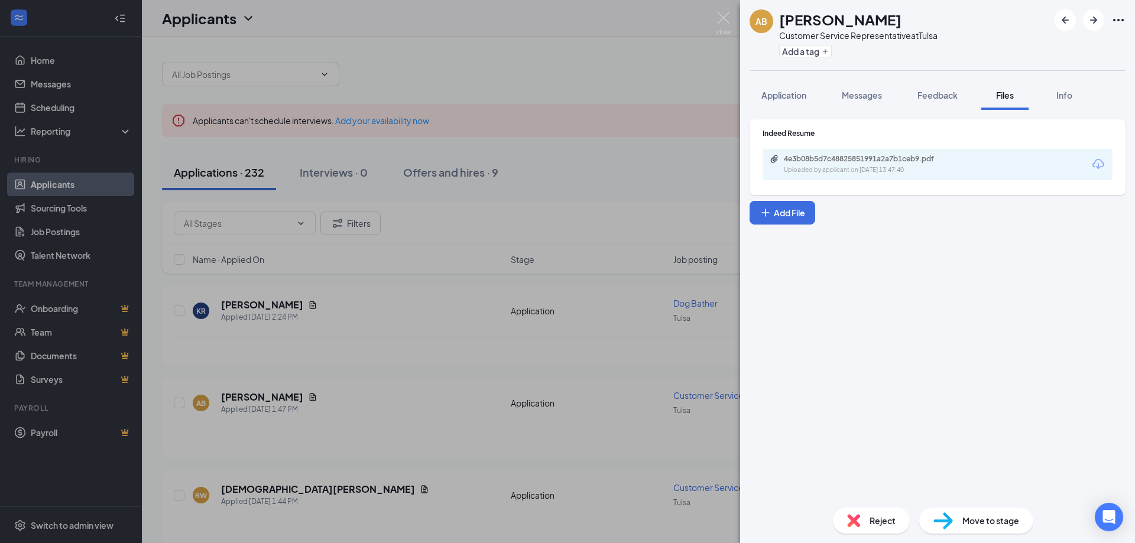
click at [860, 177] on div "4e3b08b5d7c48825851991a2a7b1ceb9.pdf Uploaded by applicant on [DATE] 13:47:40" at bounding box center [938, 164] width 350 height 31
click at [867, 164] on div "4e3b08b5d7c48825851991a2a7b1ceb9.pdf Uploaded by applicant on [DATE] 13:47:40" at bounding box center [866, 164] width 192 height 21
click at [723, 17] on img at bounding box center [724, 23] width 15 height 23
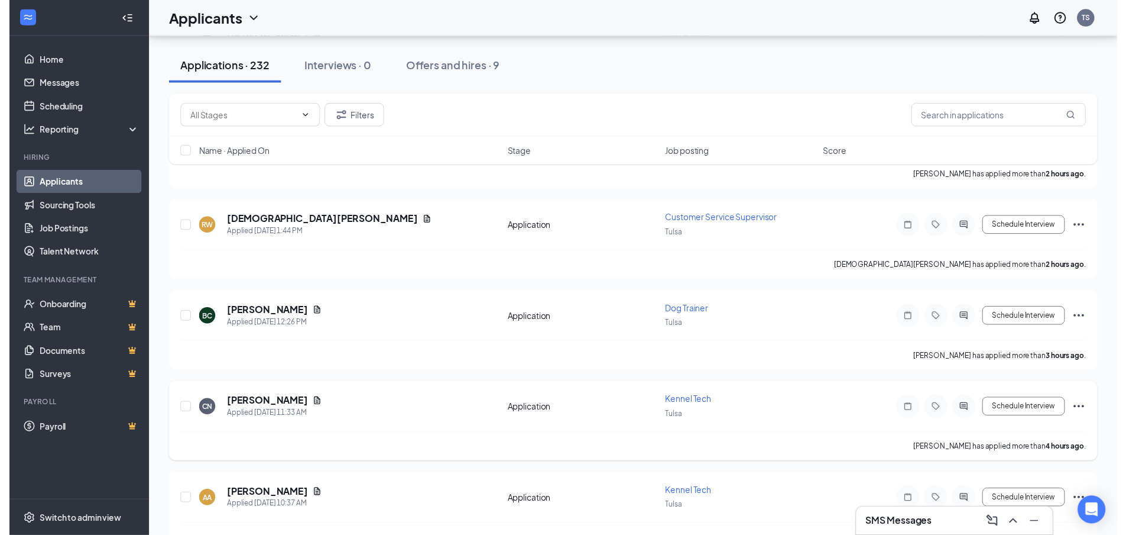
scroll to position [296, 0]
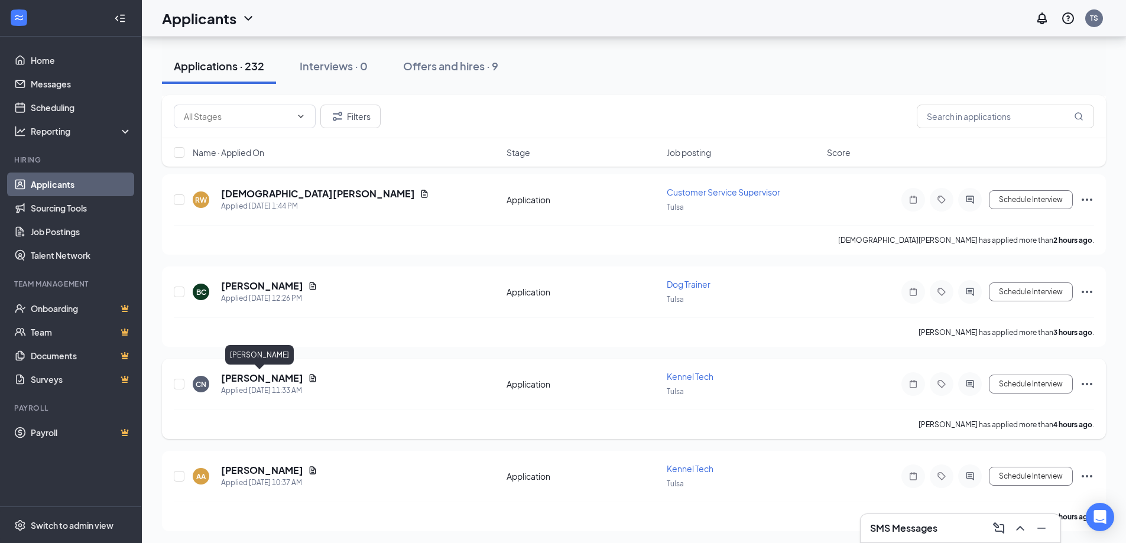
click at [242, 382] on h5 "[PERSON_NAME]" at bounding box center [262, 378] width 82 height 13
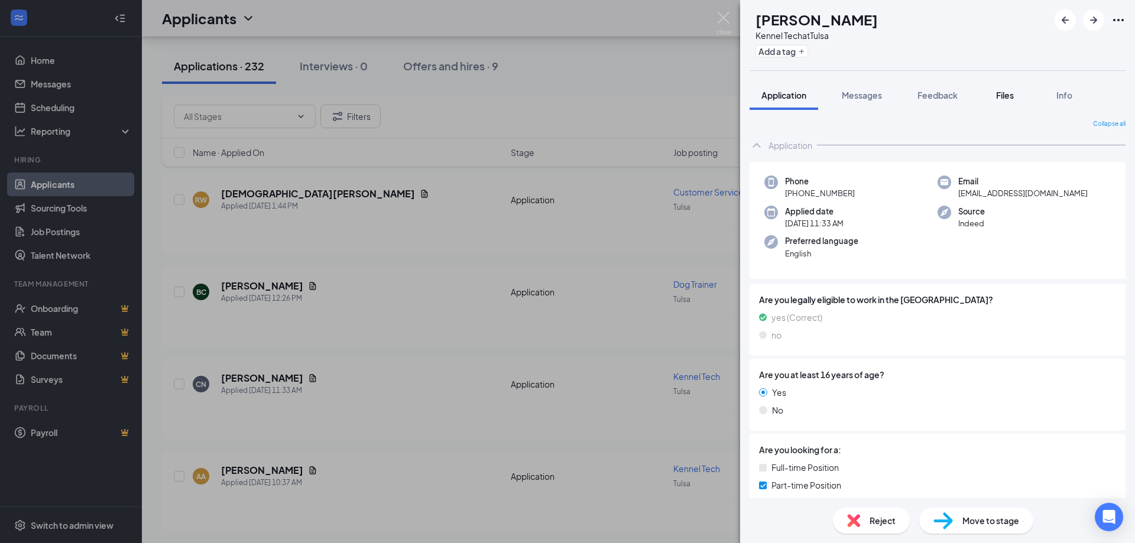
click at [995, 92] on div "Files" at bounding box center [1005, 95] width 24 height 12
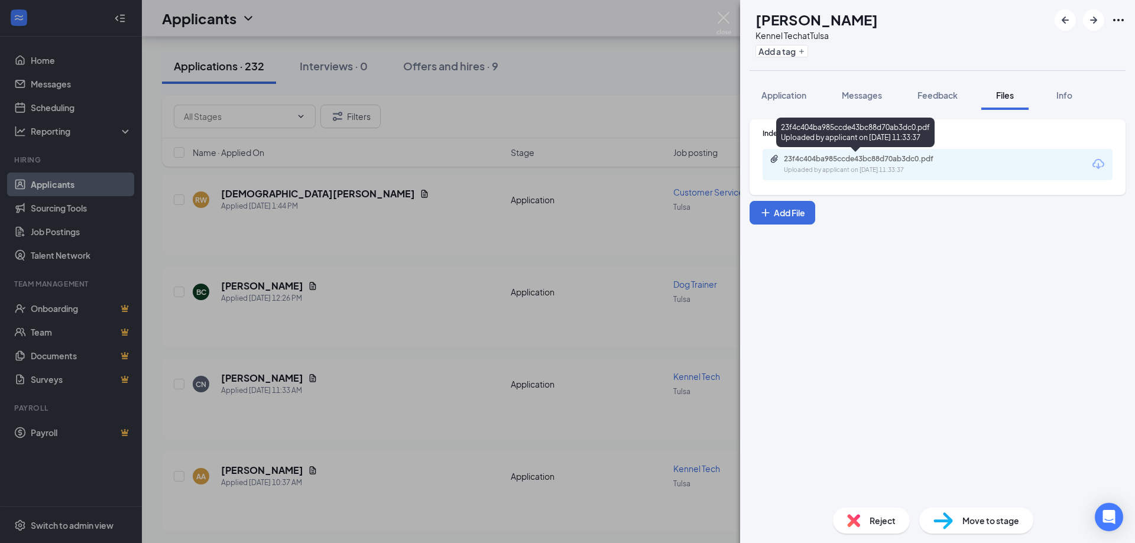
click at [929, 157] on div "23f4c404ba985ccde43bc88d70ab3dc0.pdf" at bounding box center [867, 158] width 166 height 9
click at [727, 15] on img at bounding box center [724, 23] width 15 height 23
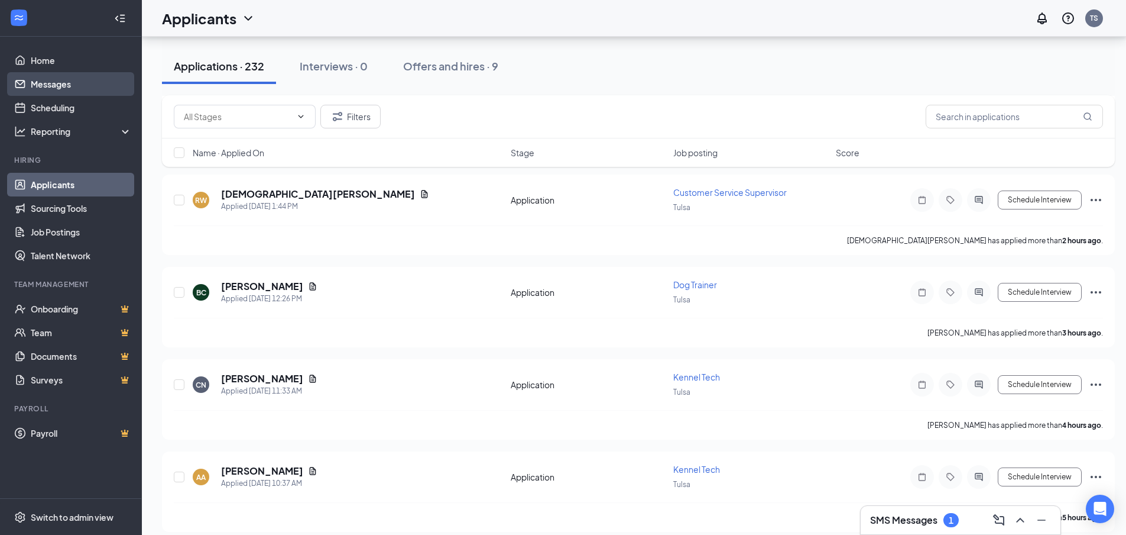
click at [68, 85] on link "Messages" at bounding box center [81, 84] width 101 height 24
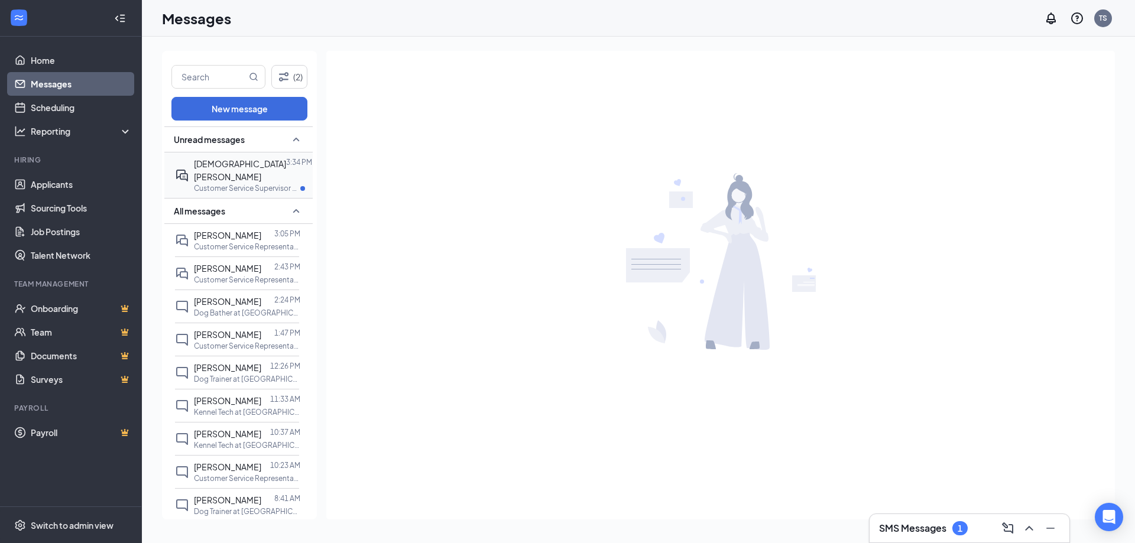
click at [239, 155] on div "[DEMOGRAPHIC_DATA][PERSON_NAME] 3:34 PM Customer Service Supervisor at [GEOGRAP…" at bounding box center [237, 176] width 124 height 46
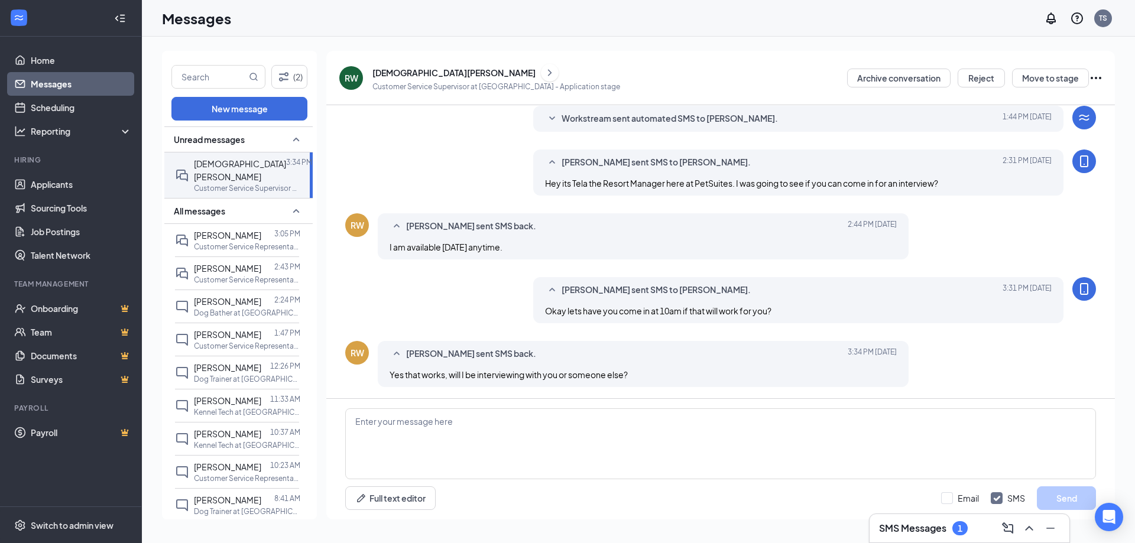
scroll to position [40, 0]
click at [698, 423] on textarea at bounding box center [720, 444] width 751 height 71
type textarea "Yes it will be Tela our address is [STREET_ADDRESS], just come in and ask for m…"
click at [1051, 496] on button "Send" at bounding box center [1066, 499] width 59 height 24
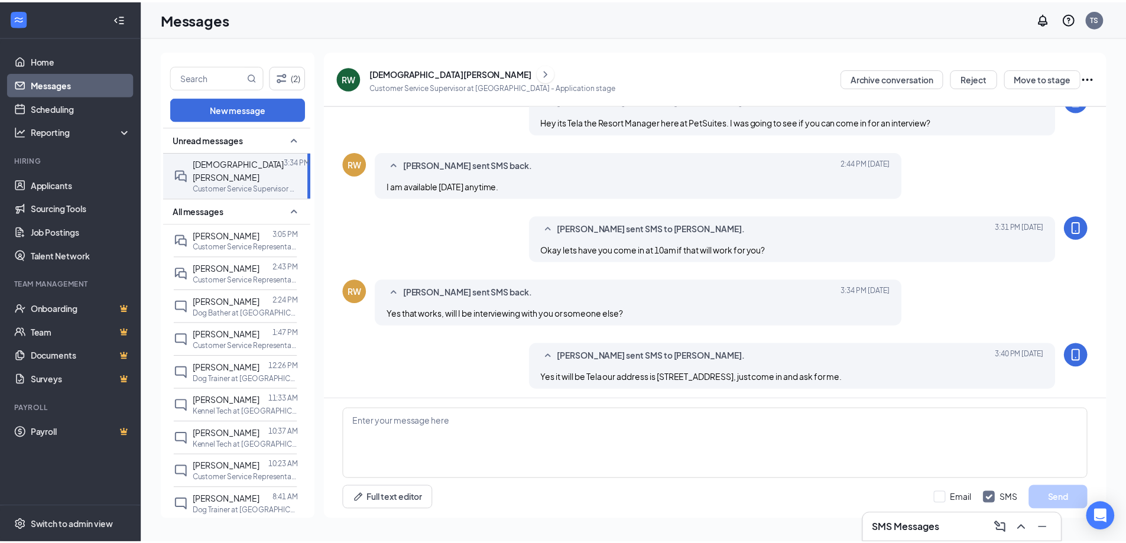
scroll to position [104, 0]
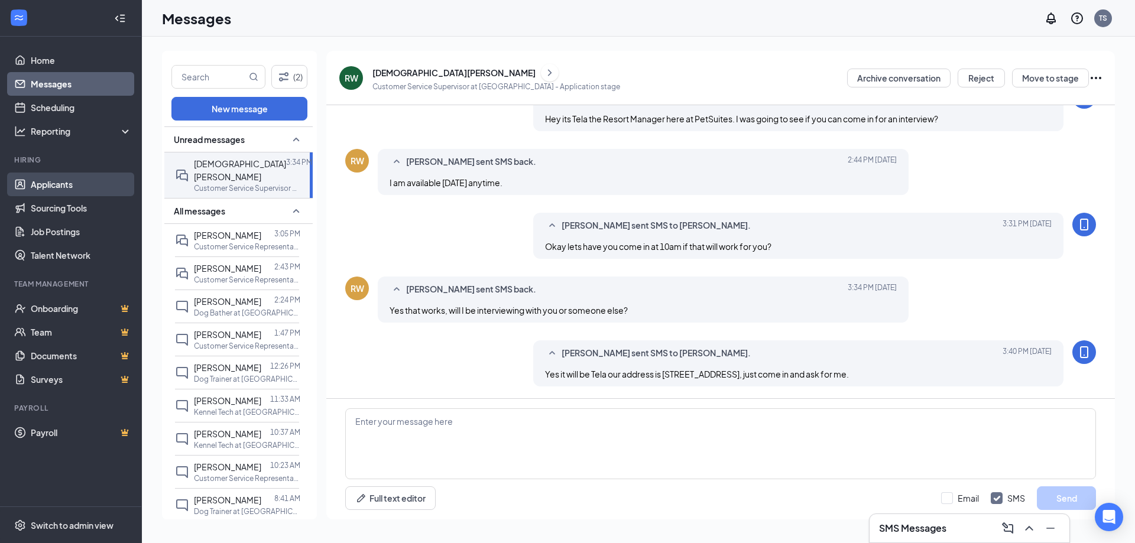
click at [61, 180] on link "Applicants" at bounding box center [81, 185] width 101 height 24
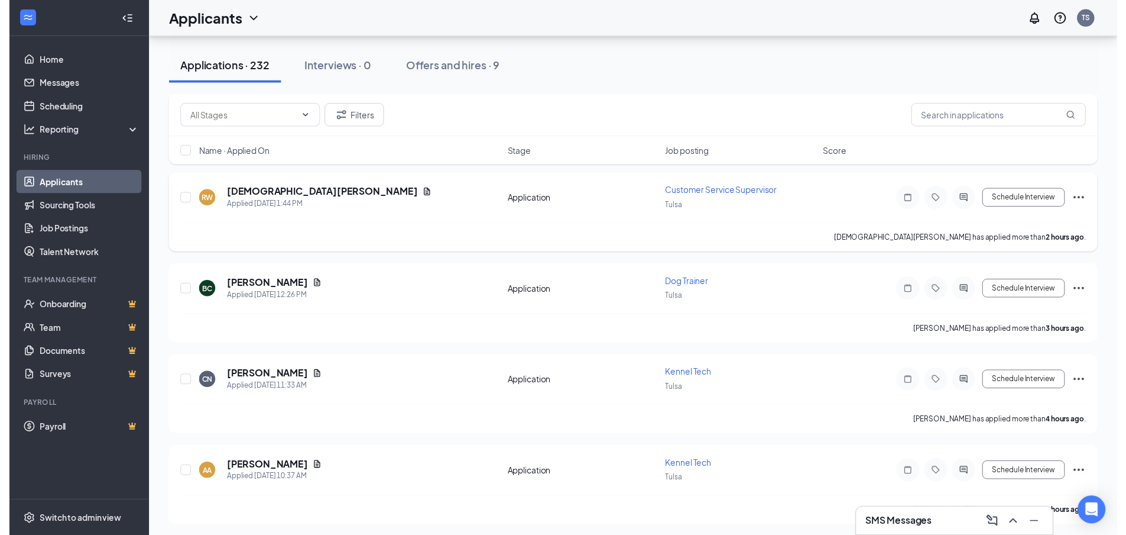
scroll to position [296, 0]
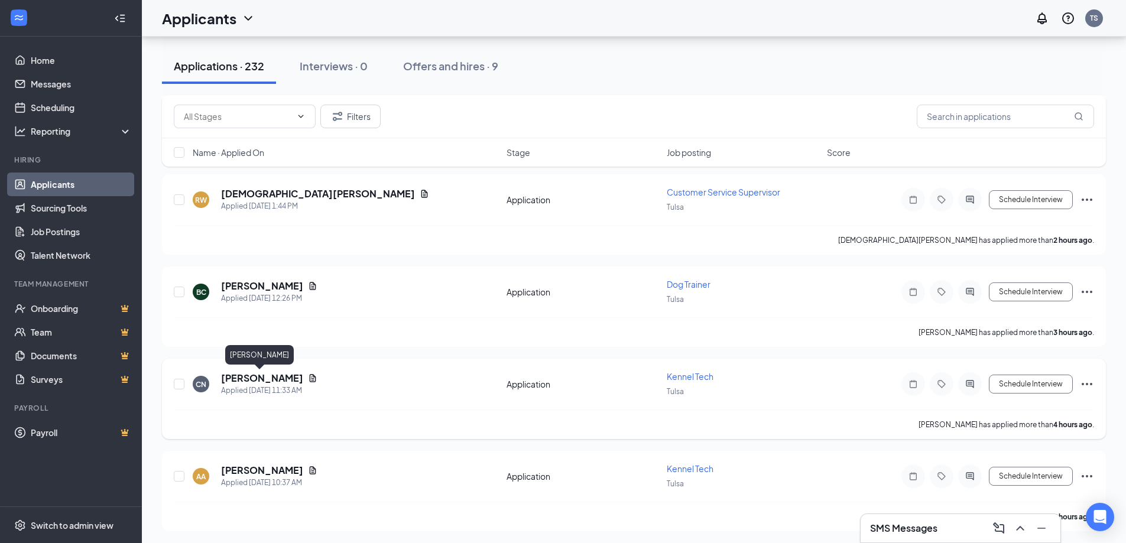
click at [254, 378] on h5 "[PERSON_NAME]" at bounding box center [262, 378] width 82 height 13
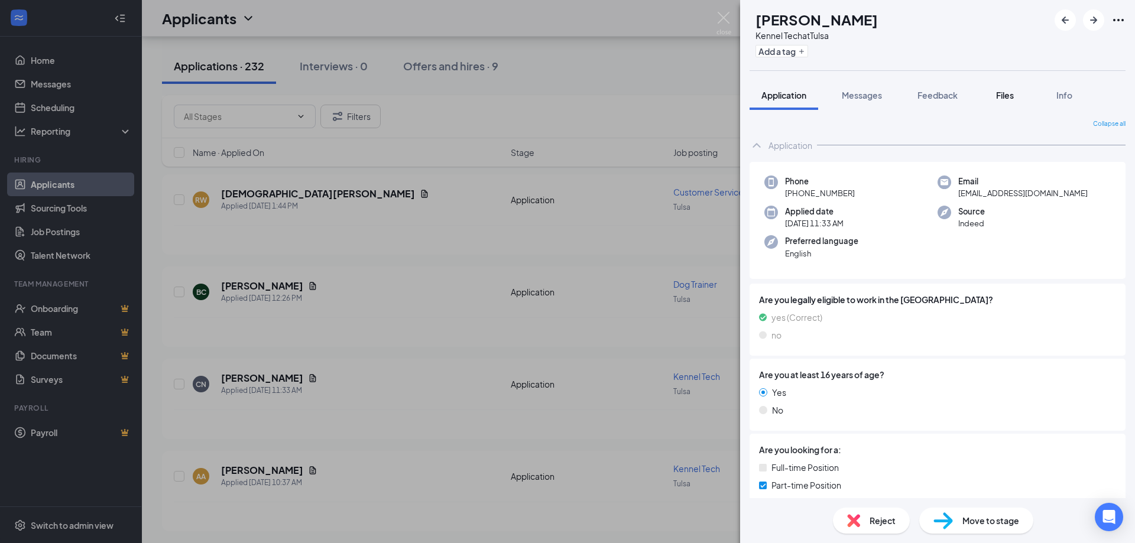
click at [998, 90] on span "Files" at bounding box center [1005, 95] width 18 height 11
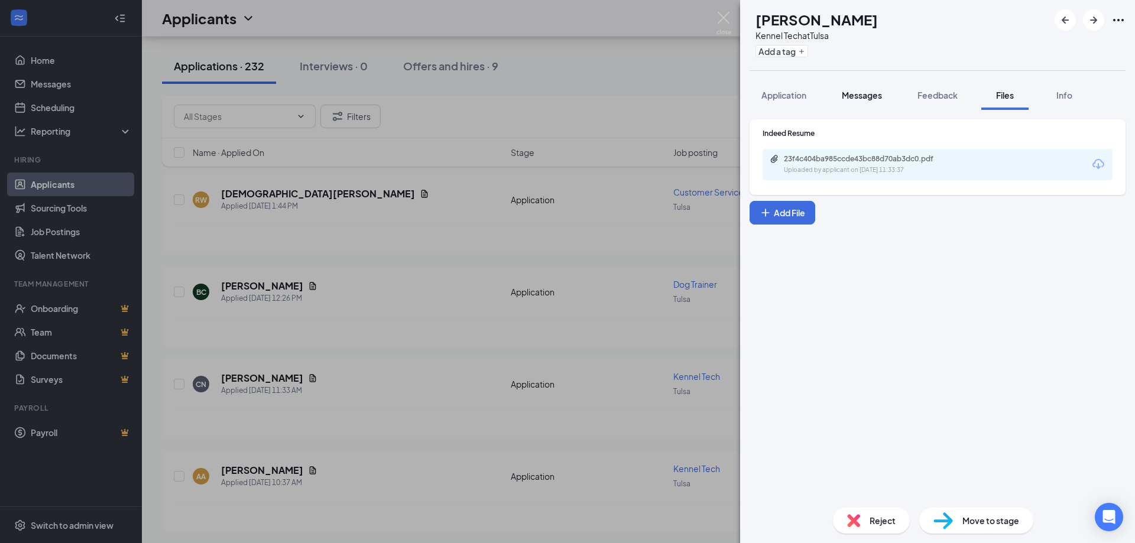
click at [869, 88] on button "Messages" at bounding box center [862, 95] width 64 height 30
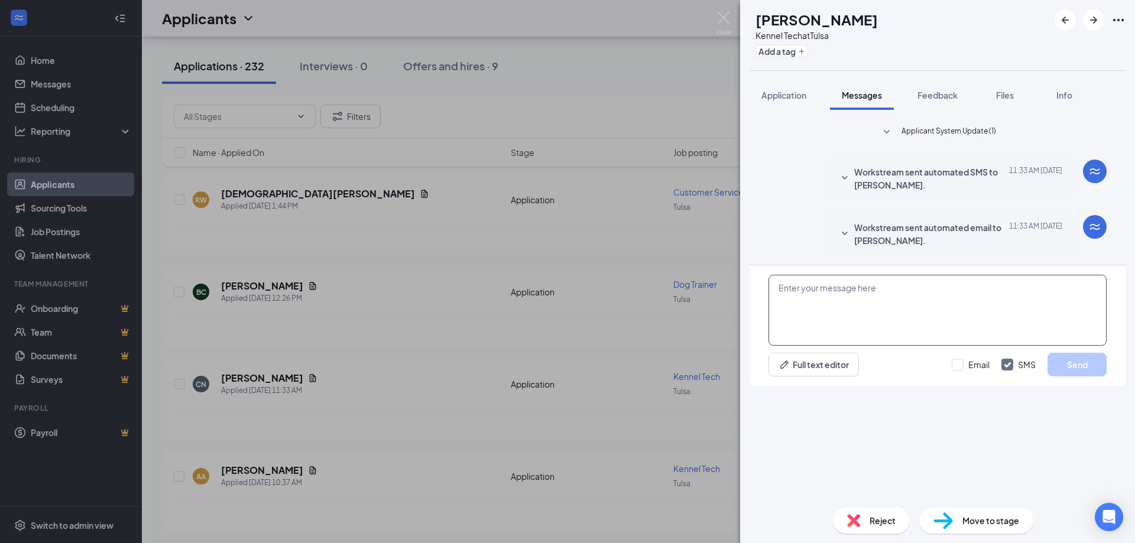
click at [950, 346] on textarea at bounding box center [938, 310] width 338 height 71
type textarea "Hey its Tela the Resort Manager here at PetSuites. I was going to see if you ar…"
click at [1067, 377] on button "Send" at bounding box center [1077, 365] width 59 height 24
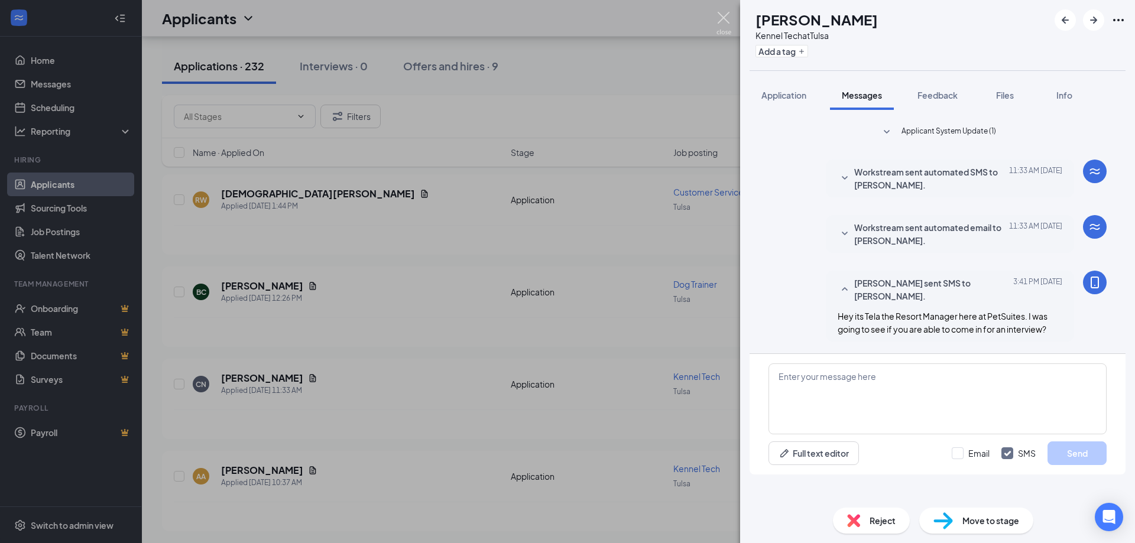
click at [718, 19] on img at bounding box center [724, 23] width 15 height 23
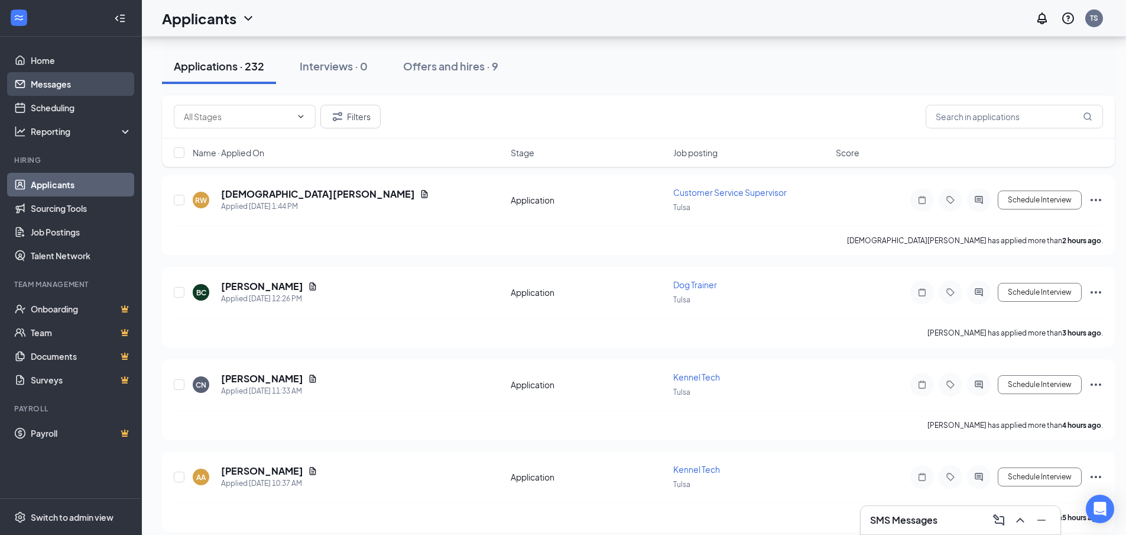
click at [67, 88] on link "Messages" at bounding box center [81, 84] width 101 height 24
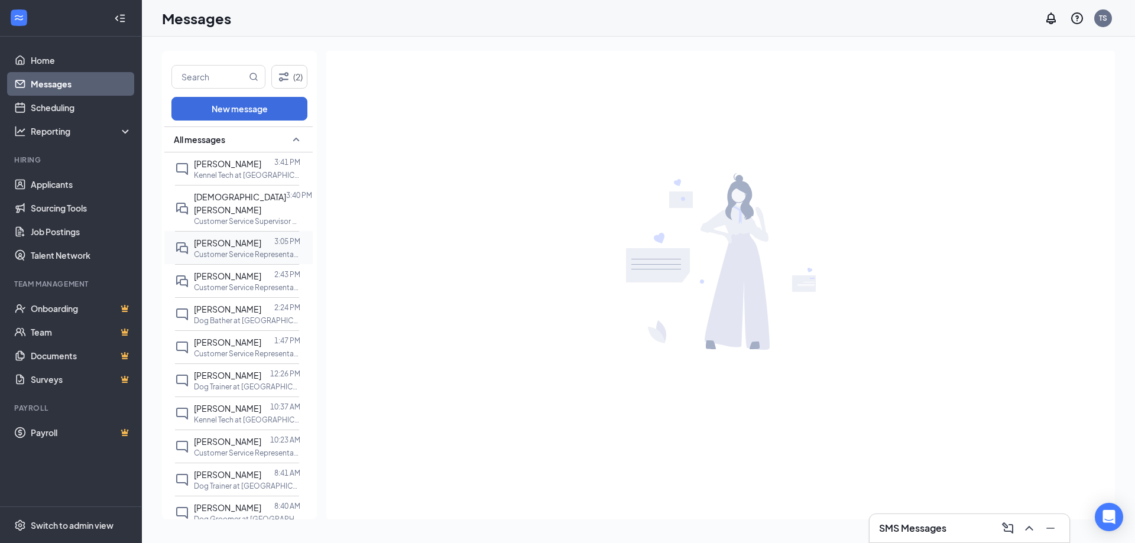
drag, startPoint x: 245, startPoint y: 196, endPoint x: 239, endPoint y: 226, distance: 31.4
click at [245, 197] on span "[DEMOGRAPHIC_DATA][PERSON_NAME]" at bounding box center [240, 204] width 92 height 24
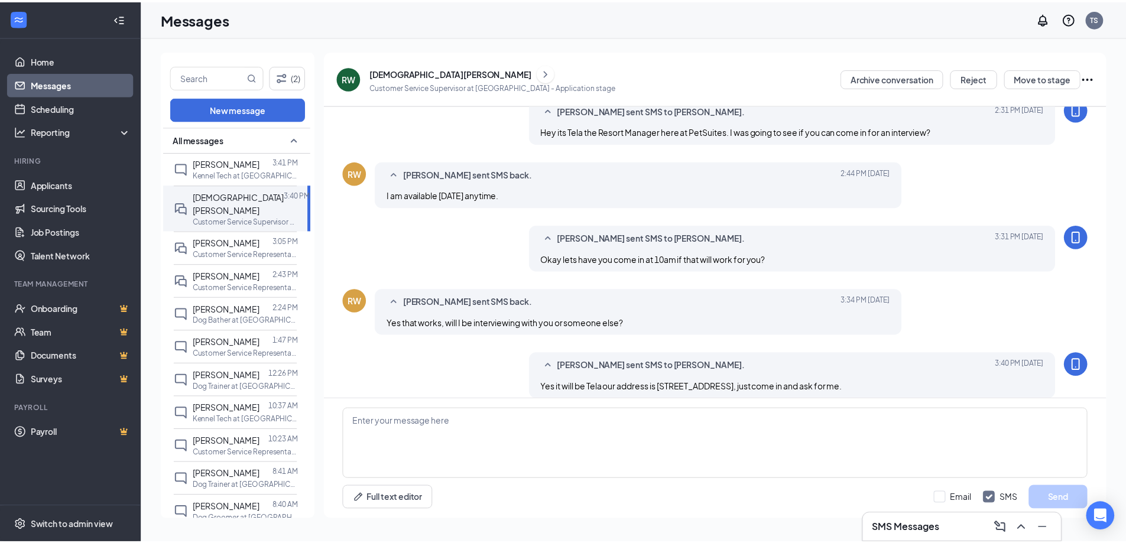
scroll to position [104, 0]
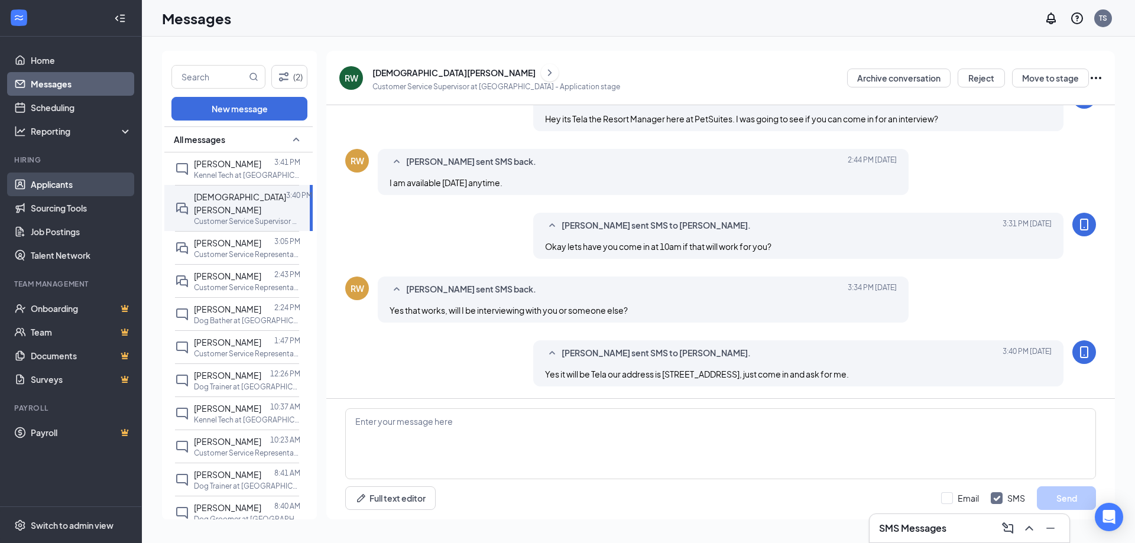
click at [39, 178] on link "Applicants" at bounding box center [81, 185] width 101 height 24
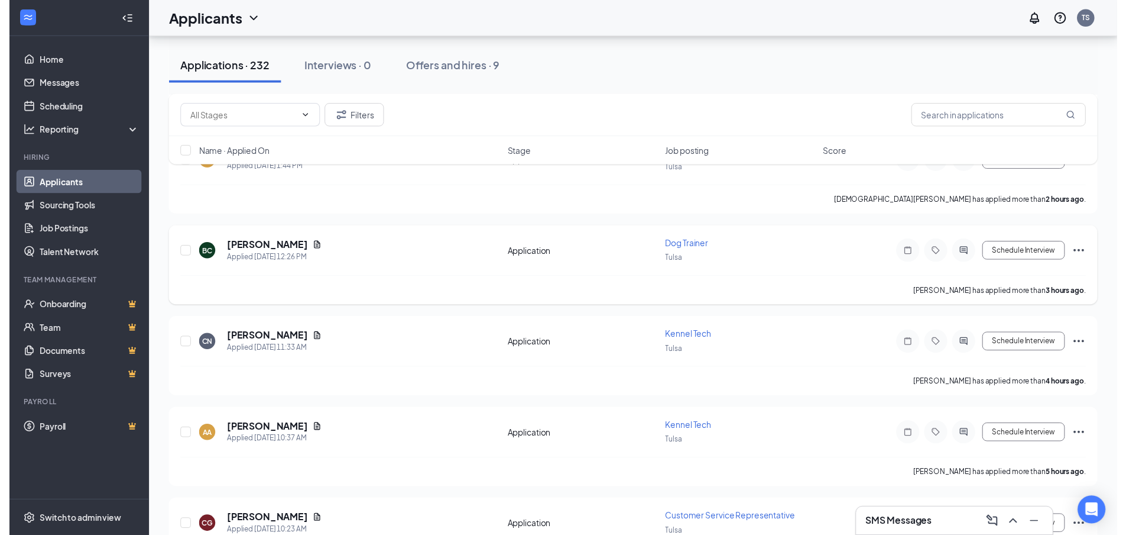
scroll to position [355, 0]
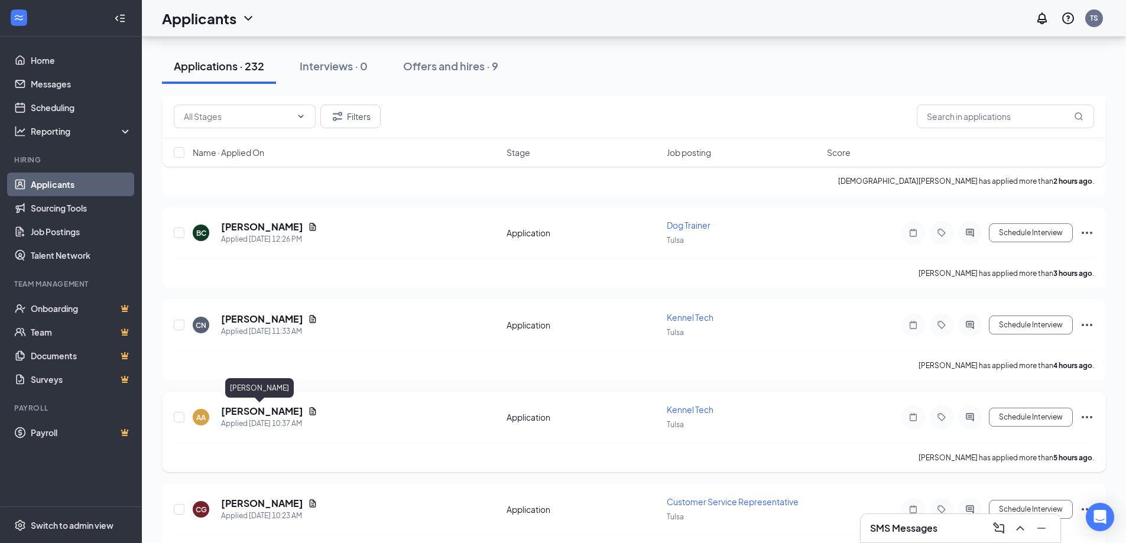
click at [253, 413] on h5 "[PERSON_NAME]" at bounding box center [262, 411] width 82 height 13
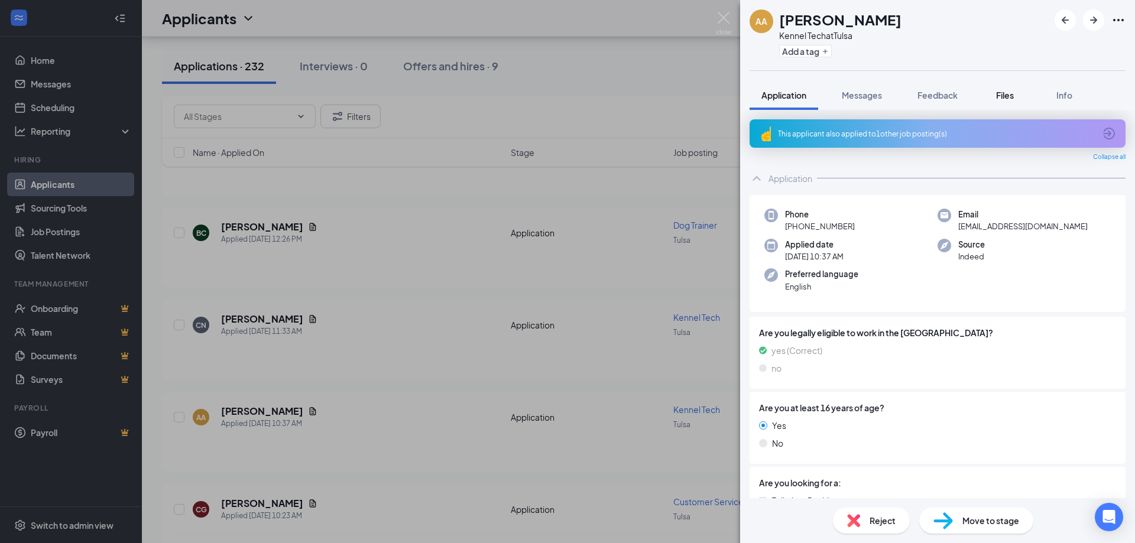
click at [999, 92] on span "Files" at bounding box center [1005, 95] width 18 height 11
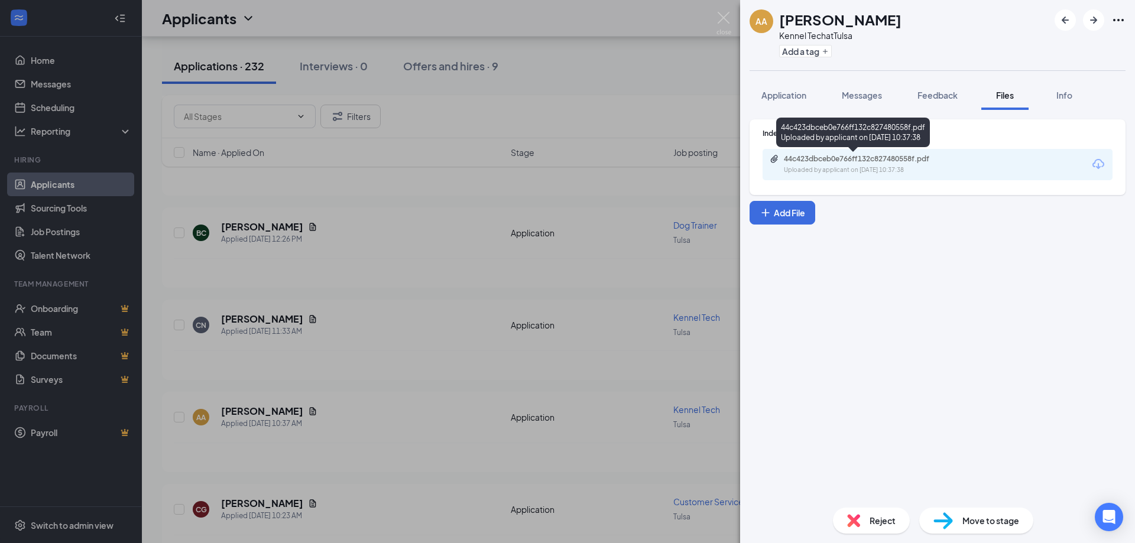
click at [909, 166] on div "Uploaded by applicant on [DATE] 10:37:38" at bounding box center [872, 170] width 177 height 9
click at [726, 17] on img at bounding box center [724, 23] width 15 height 23
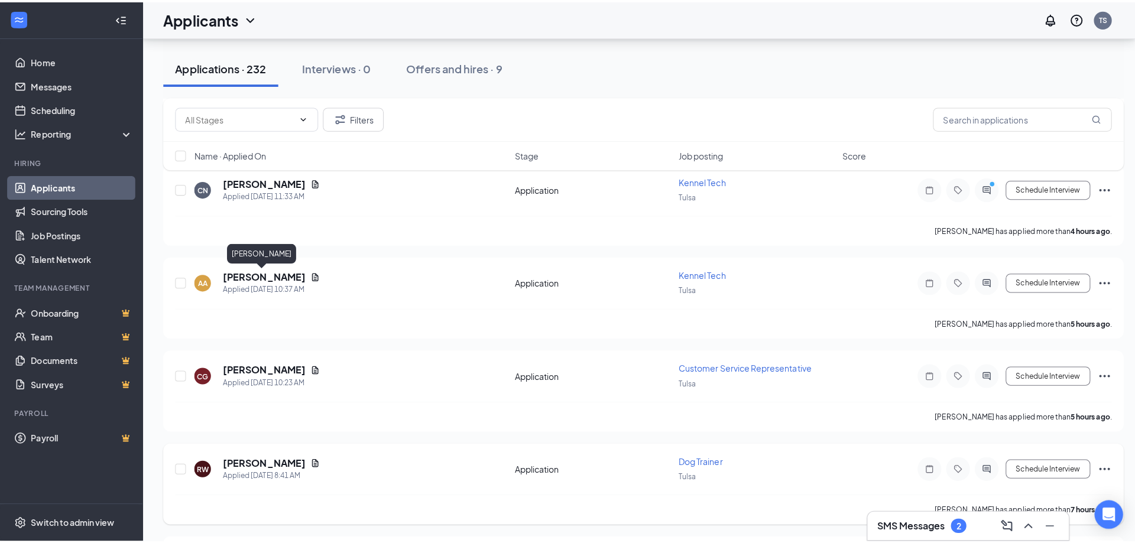
scroll to position [532, 0]
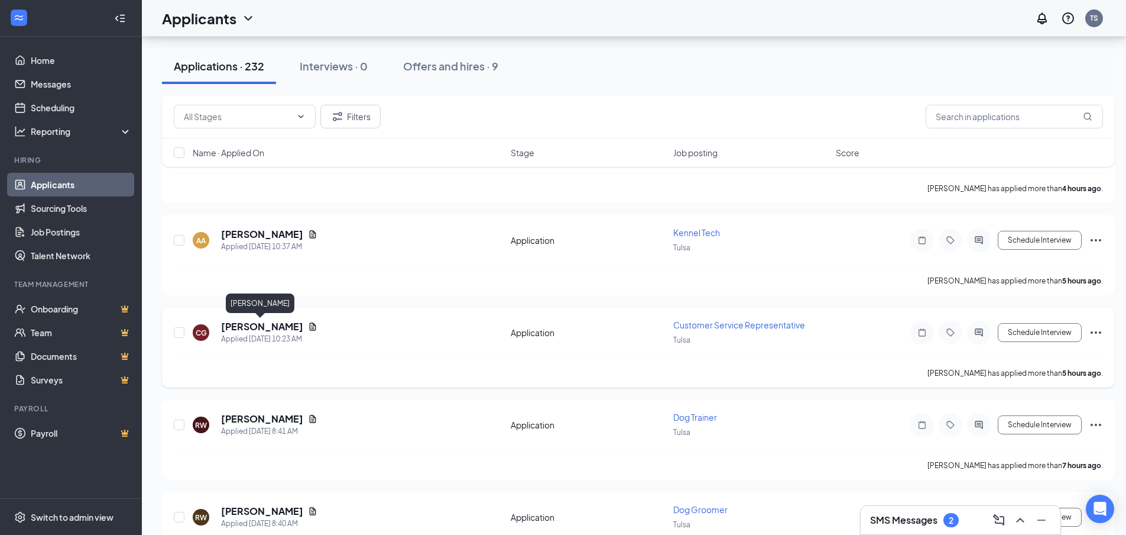
click at [257, 325] on h5 "[PERSON_NAME]" at bounding box center [262, 326] width 82 height 13
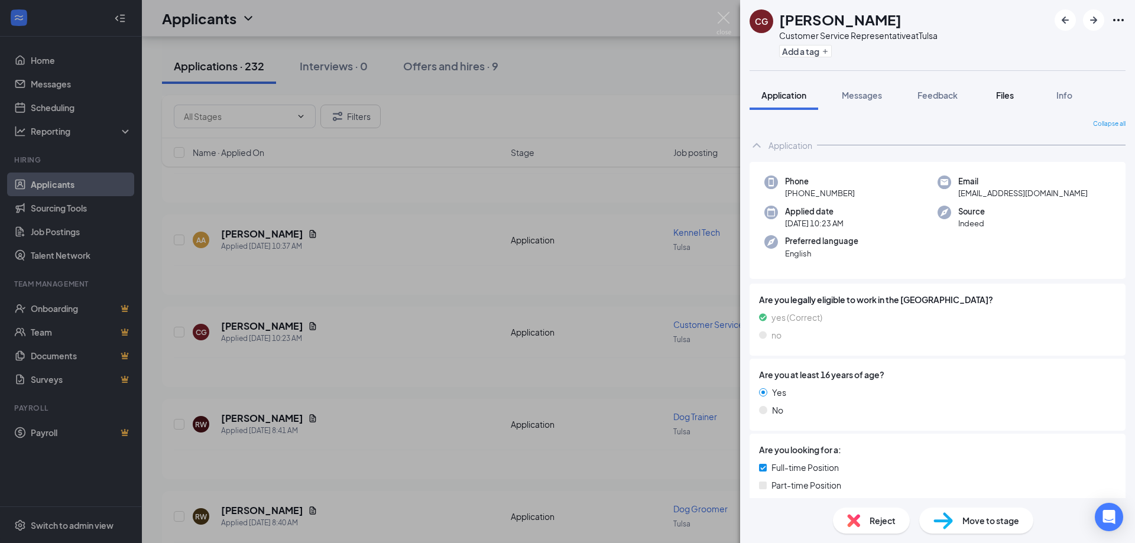
click at [1000, 97] on span "Files" at bounding box center [1005, 95] width 18 height 11
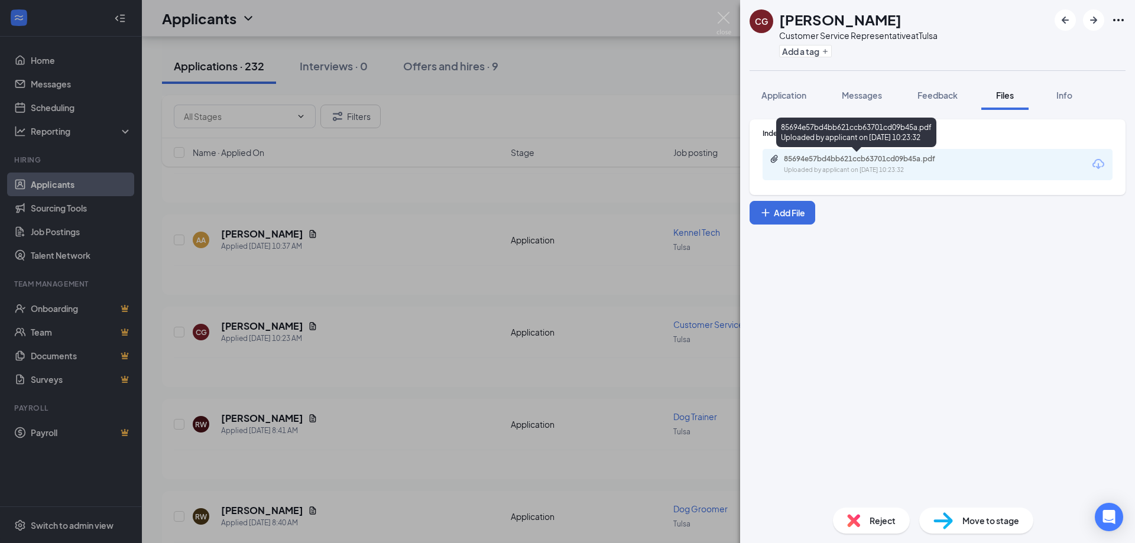
click at [882, 160] on div "85694e57bd4bb621ccb63701cd09b45a.pdf" at bounding box center [867, 158] width 166 height 9
click at [857, 98] on span "Messages" at bounding box center [862, 95] width 40 height 11
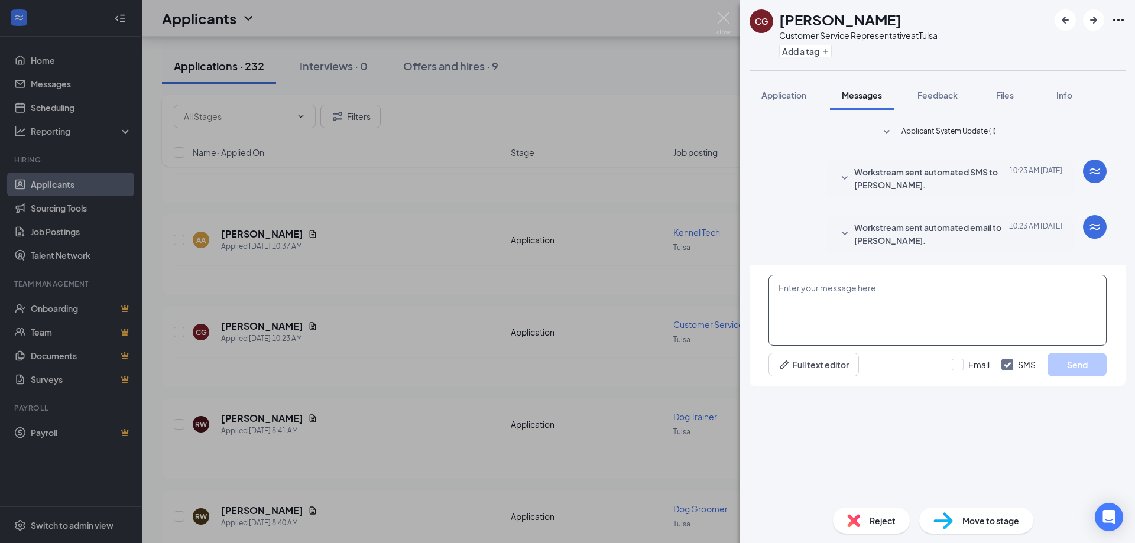
drag, startPoint x: 889, startPoint y: 428, endPoint x: 895, endPoint y: 412, distance: 16.8
click at [889, 346] on textarea at bounding box center [938, 310] width 338 height 71
type textarea "Hey its Tela the Resort Manager here at PetSuites."
